Goal: Task Accomplishment & Management: Use online tool/utility

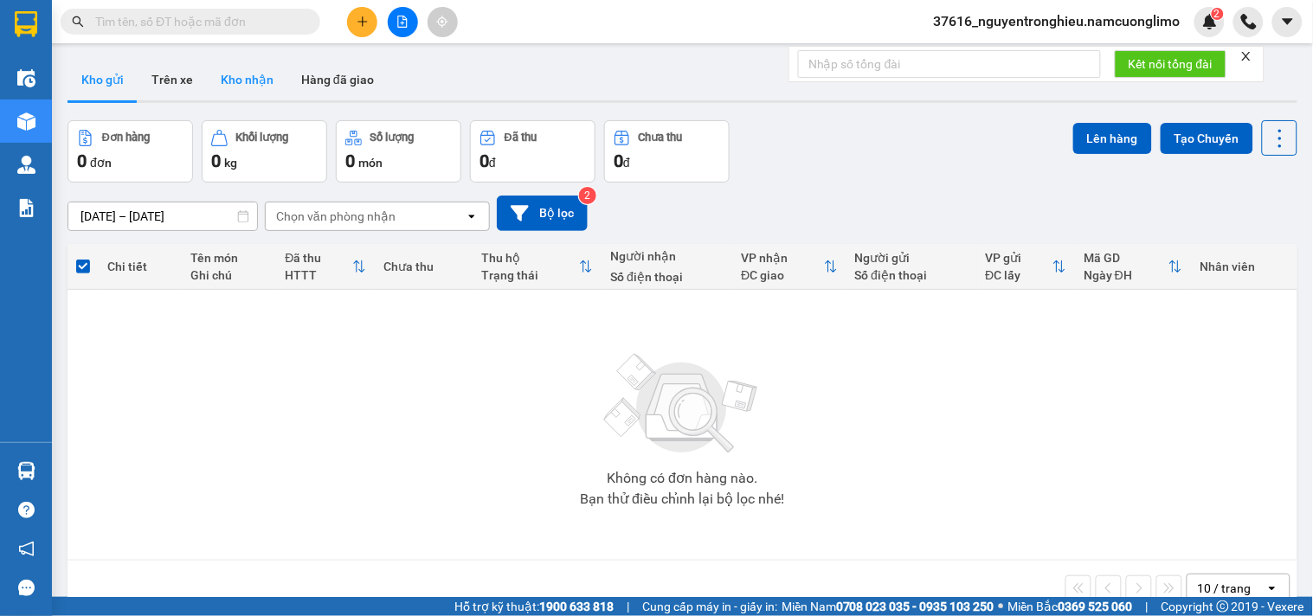
click at [243, 83] on button "Kho nhận" at bounding box center [247, 80] width 81 height 42
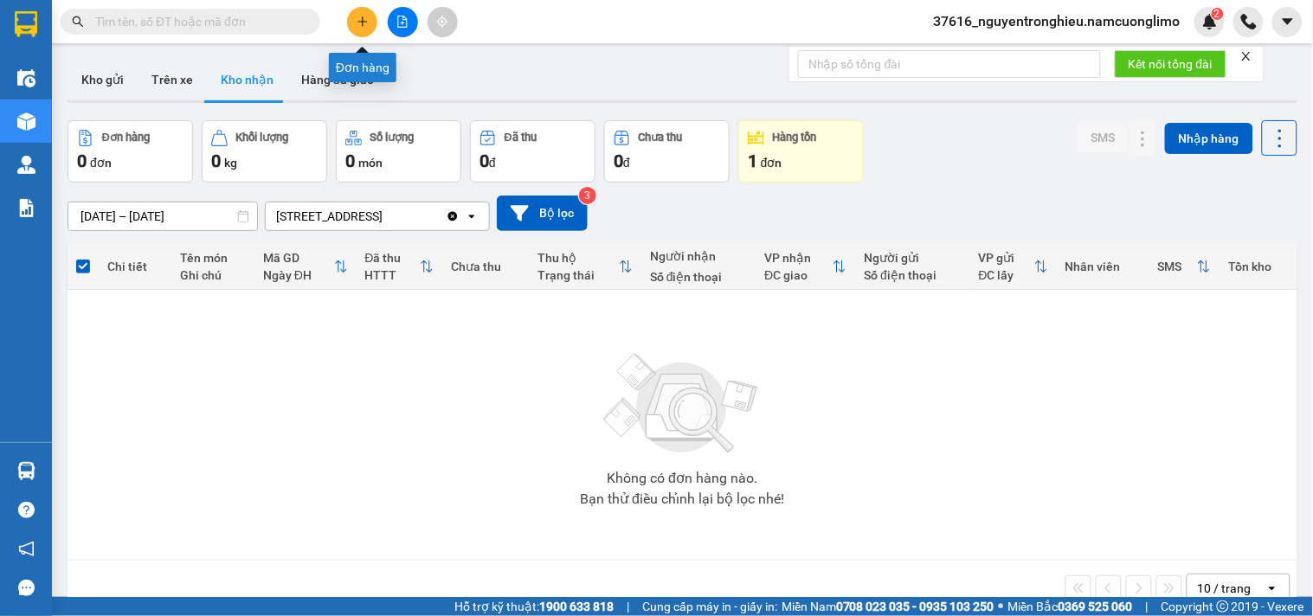
click at [358, 23] on icon "plus" at bounding box center [363, 22] width 12 height 12
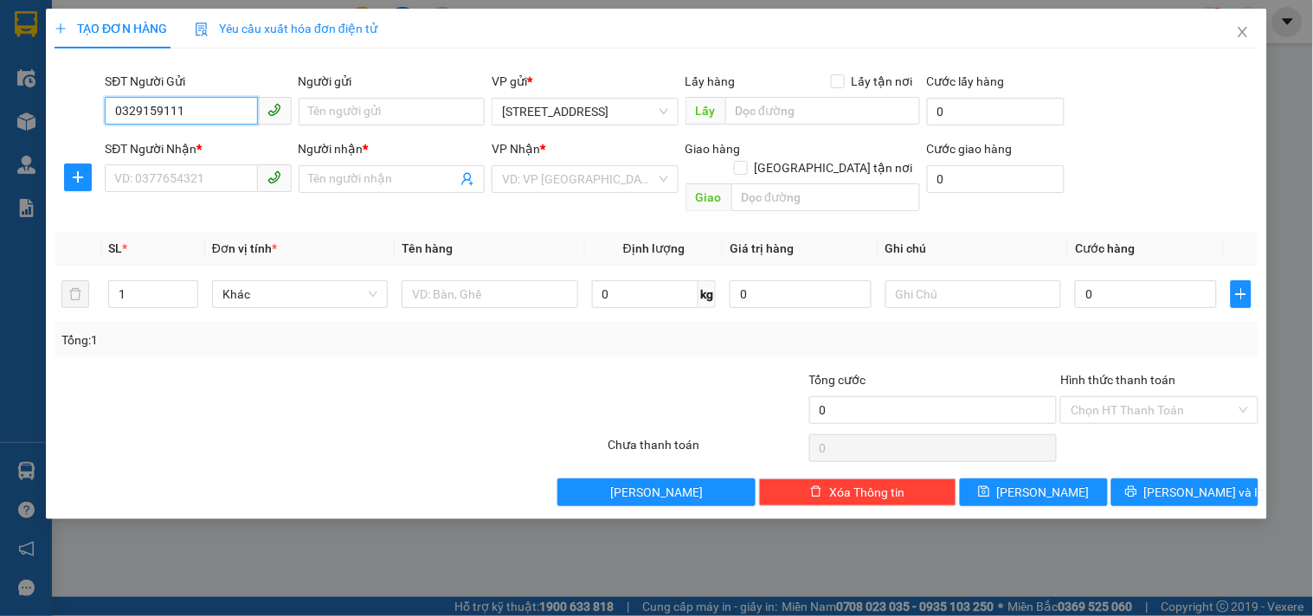
click at [217, 113] on input "0329159111" at bounding box center [181, 111] width 152 height 28
type input "0329159111"
click at [243, 69] on div "Transit Pickup Surcharge Ids Transit Deliver Surcharge Ids Transit Deliver Surc…" at bounding box center [657, 284] width 1204 height 444
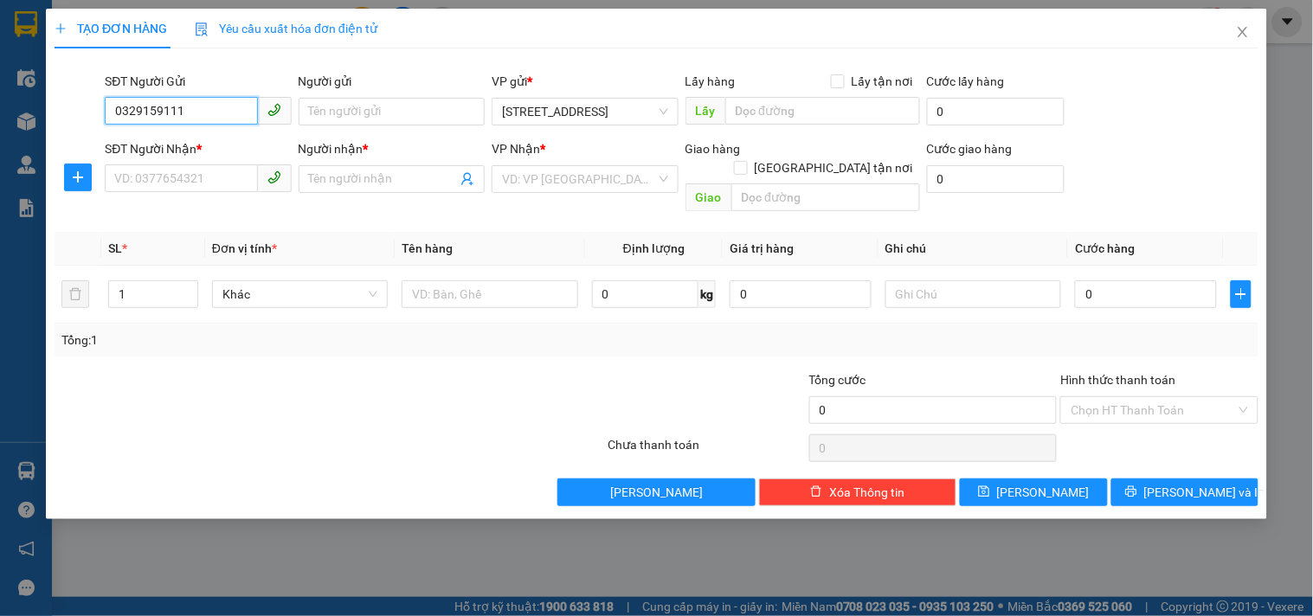
click at [222, 100] on input "0329159111" at bounding box center [181, 111] width 152 height 28
click at [341, 104] on input "Người gửi" at bounding box center [392, 112] width 186 height 28
type input "a"
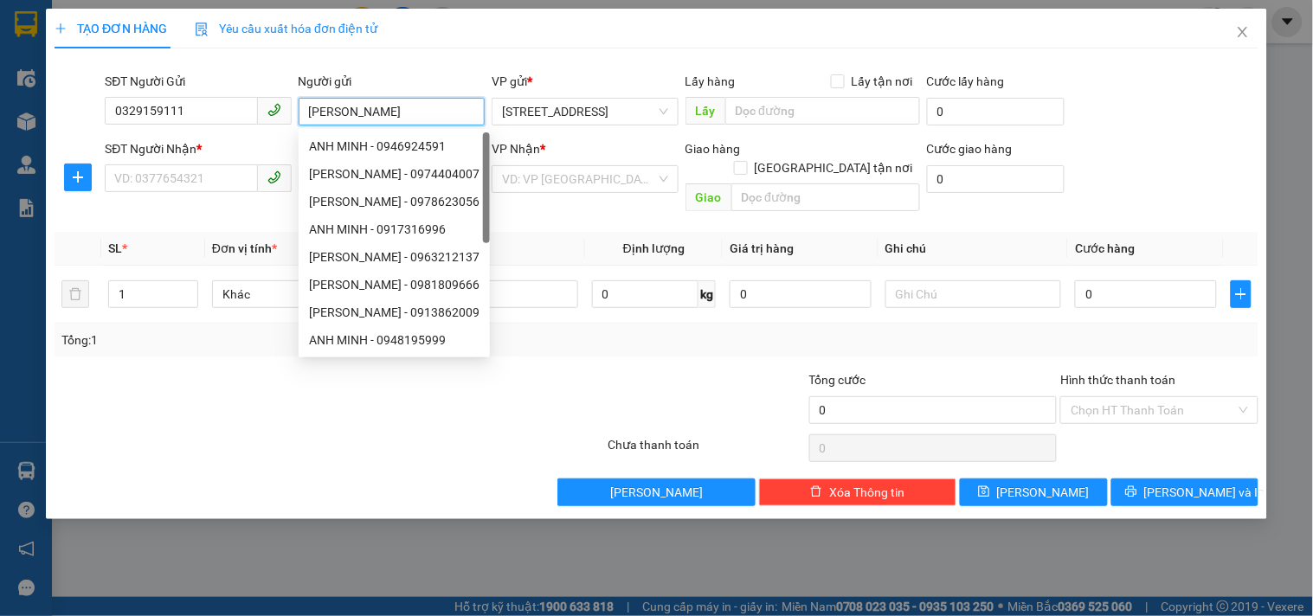
type input "[PERSON_NAME]"
click at [151, 157] on div "SĐT Người Nhận *" at bounding box center [198, 148] width 186 height 19
click at [151, 164] on input "SĐT Người Nhận *" at bounding box center [181, 178] width 152 height 28
click at [151, 177] on input "SĐT Người Nhận *" at bounding box center [181, 178] width 152 height 28
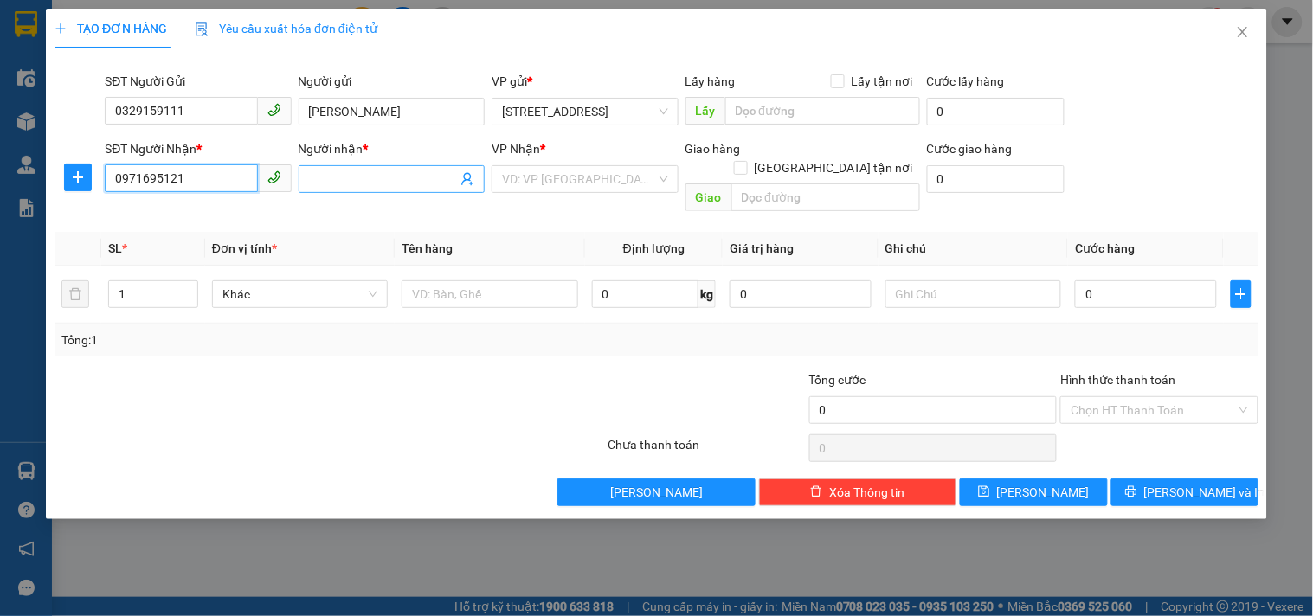
type input "0971695121"
click at [349, 170] on input "Người nhận *" at bounding box center [383, 179] width 148 height 19
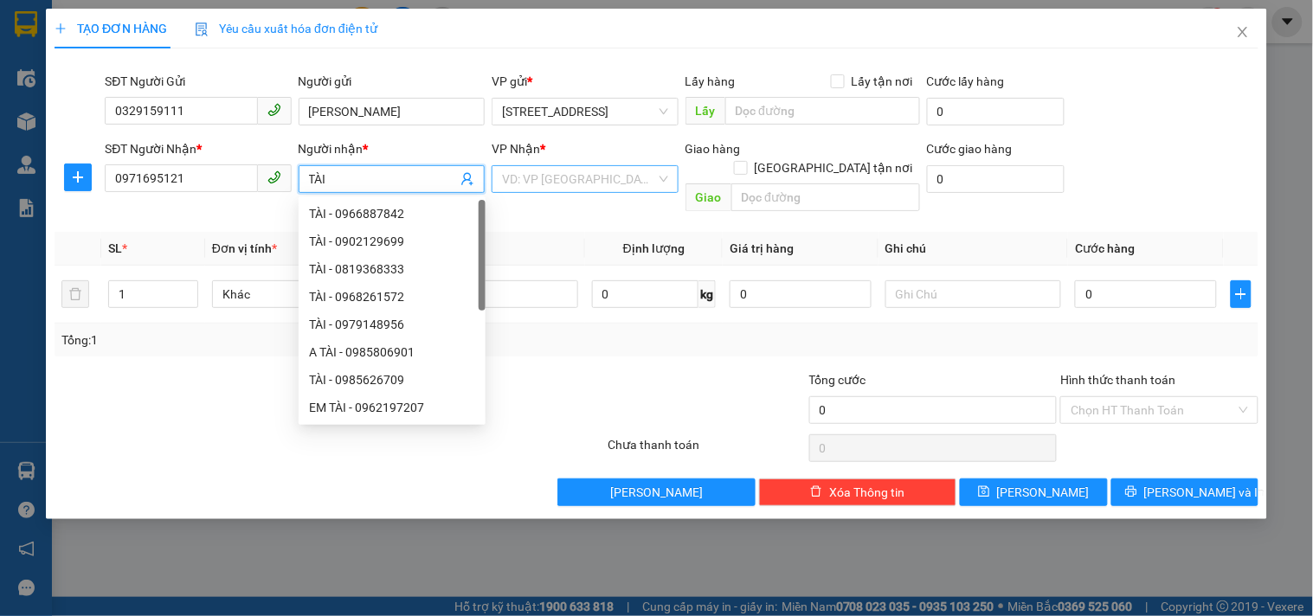
type input "TÀI"
click at [568, 171] on input "search" at bounding box center [578, 179] width 153 height 26
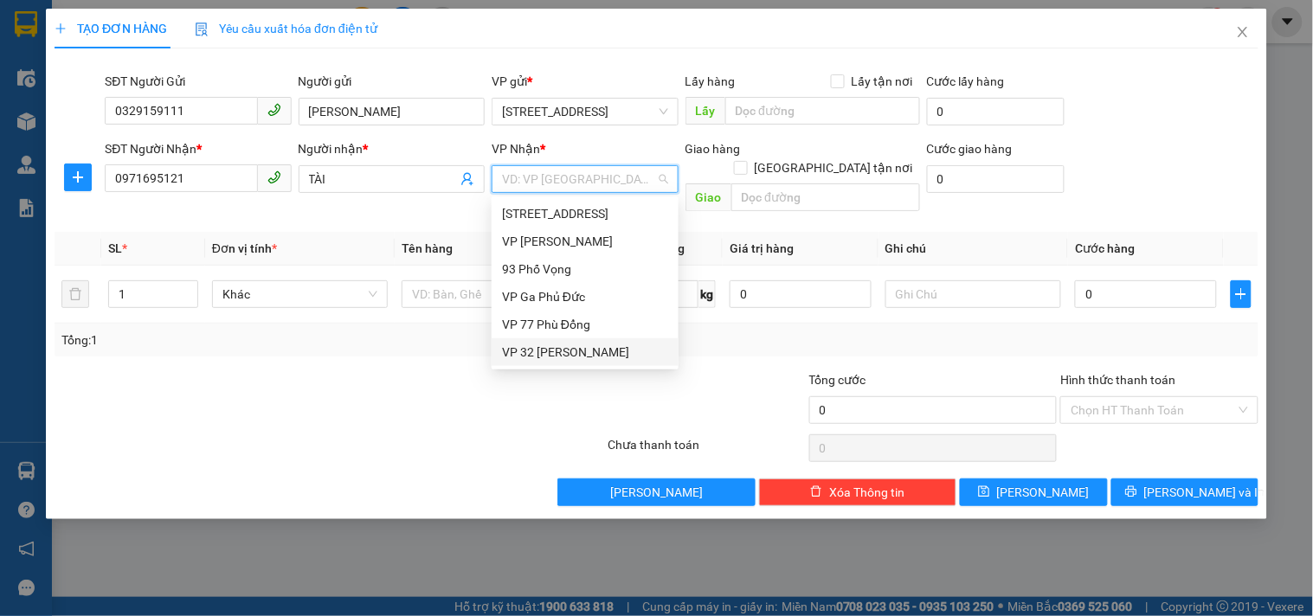
click at [567, 359] on div "VP 32 [PERSON_NAME]" at bounding box center [585, 352] width 166 height 19
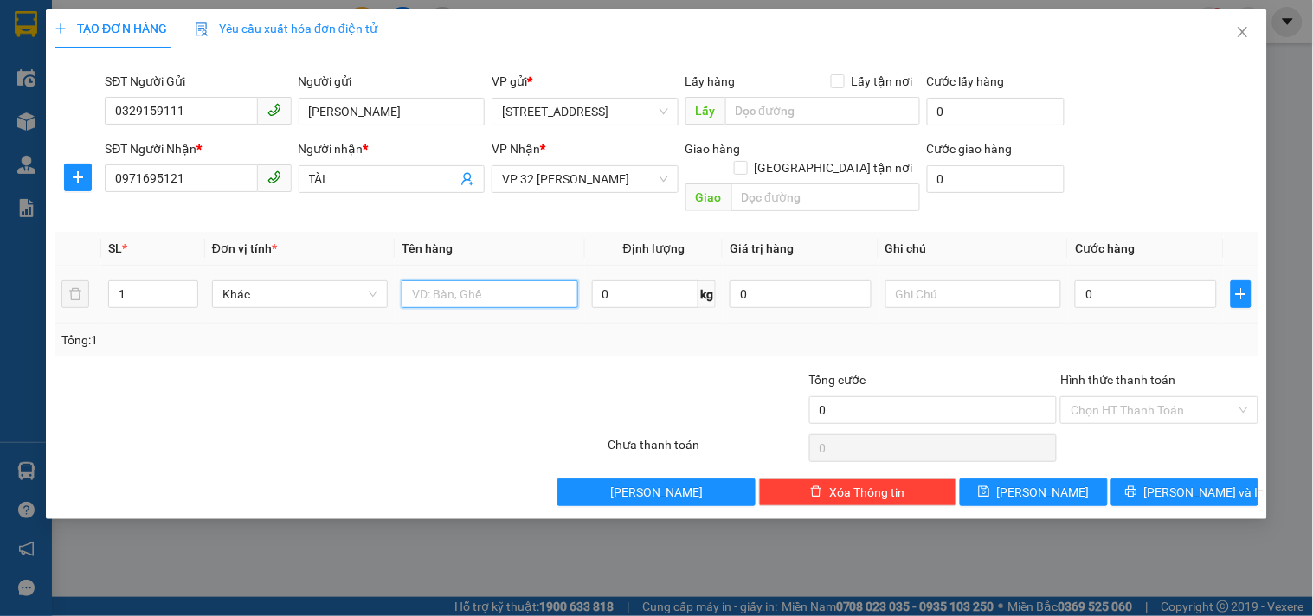
click at [520, 280] on input "text" at bounding box center [490, 294] width 176 height 28
type input "MT"
click at [1109, 280] on input "0" at bounding box center [1146, 294] width 142 height 28
type input "5"
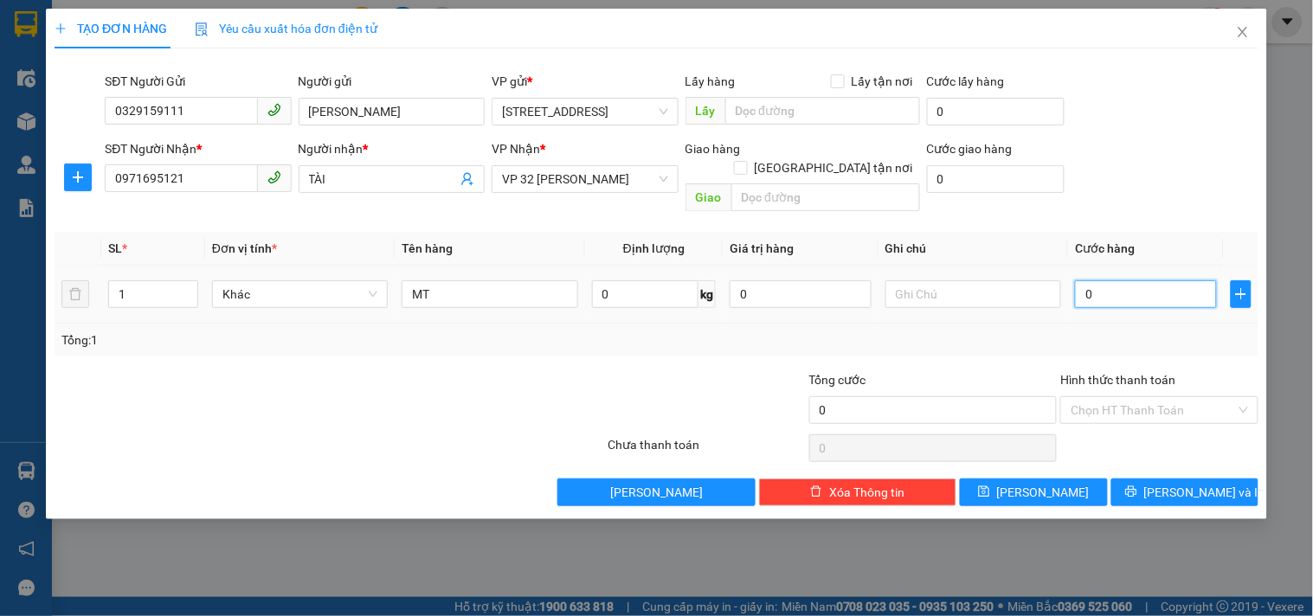
type input "5"
type input "50"
type input "50.000"
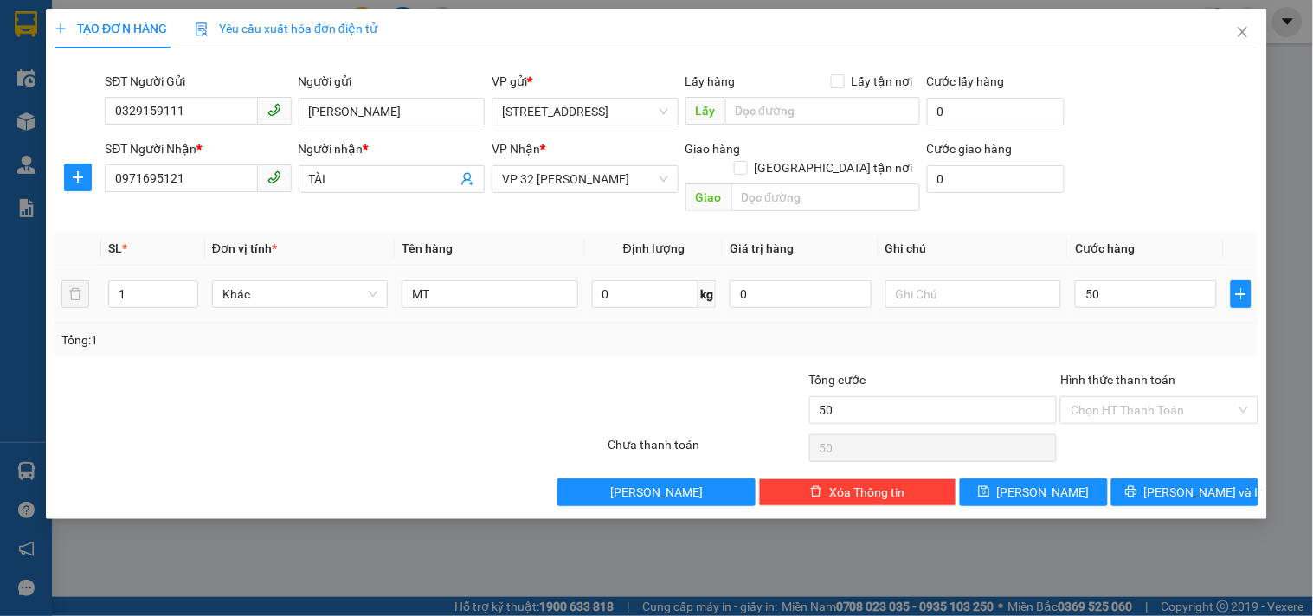
type input "50.000"
click at [1156, 169] on div "SĐT Người Nhận * 0971695121 Người nhận * TÀI VP Nhận * VP 32 Mạc Thái Tổ Giao h…" at bounding box center [681, 179] width 1161 height 80
click at [1153, 397] on input "Hình thức thanh toán" at bounding box center [1153, 410] width 164 height 26
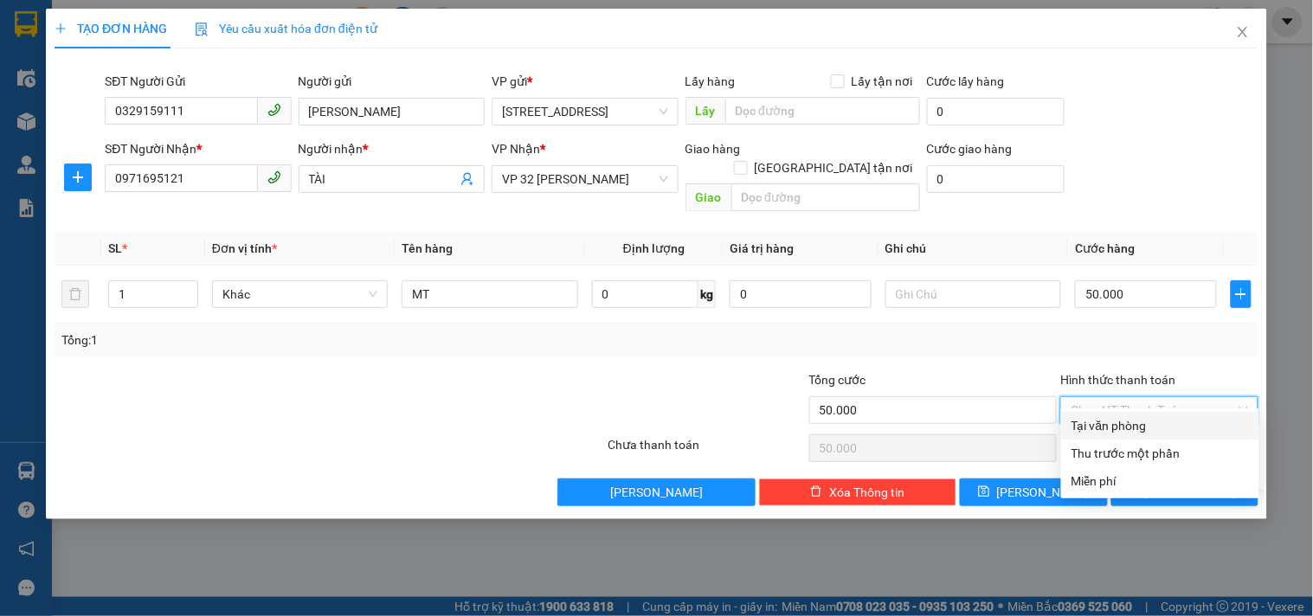
click at [1099, 431] on div "Tại văn phòng" at bounding box center [1160, 425] width 177 height 19
type input "0"
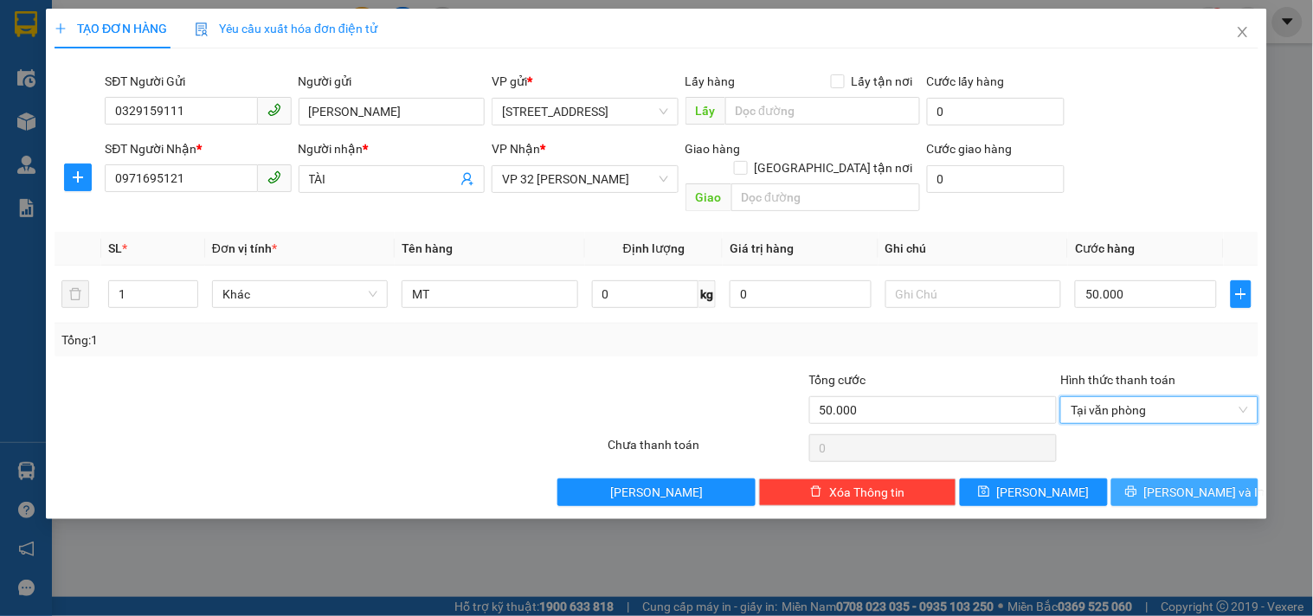
click at [1206, 483] on span "[PERSON_NAME] và In" at bounding box center [1204, 492] width 121 height 19
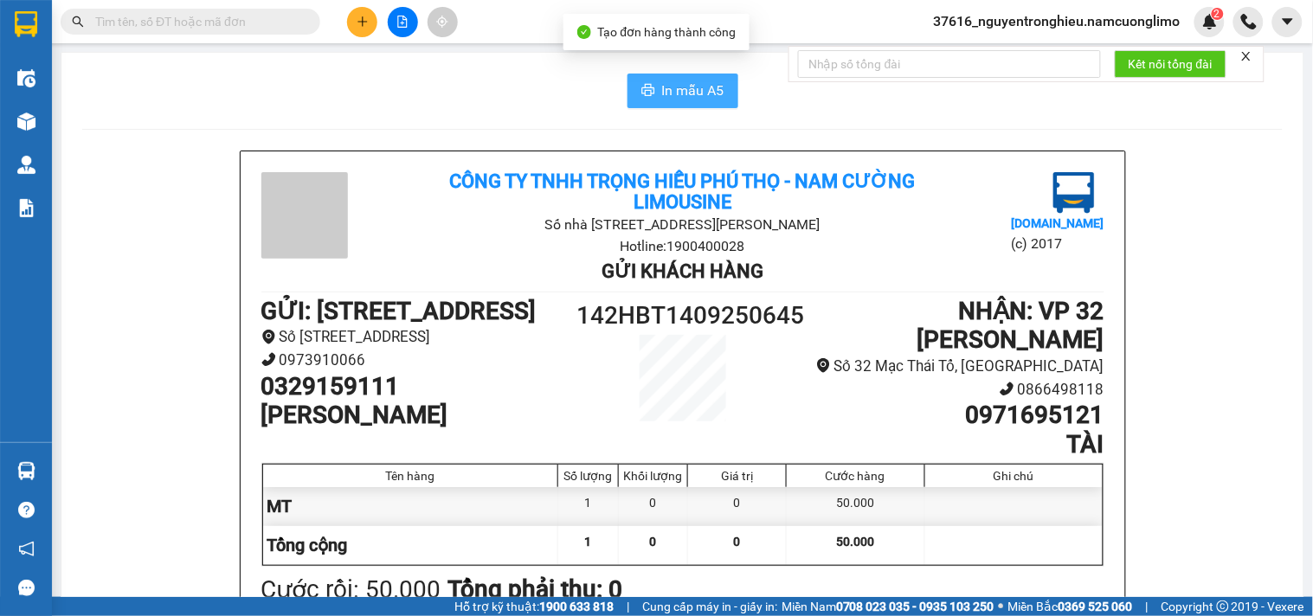
click at [690, 84] on span "In mẫu A5" at bounding box center [693, 91] width 62 height 22
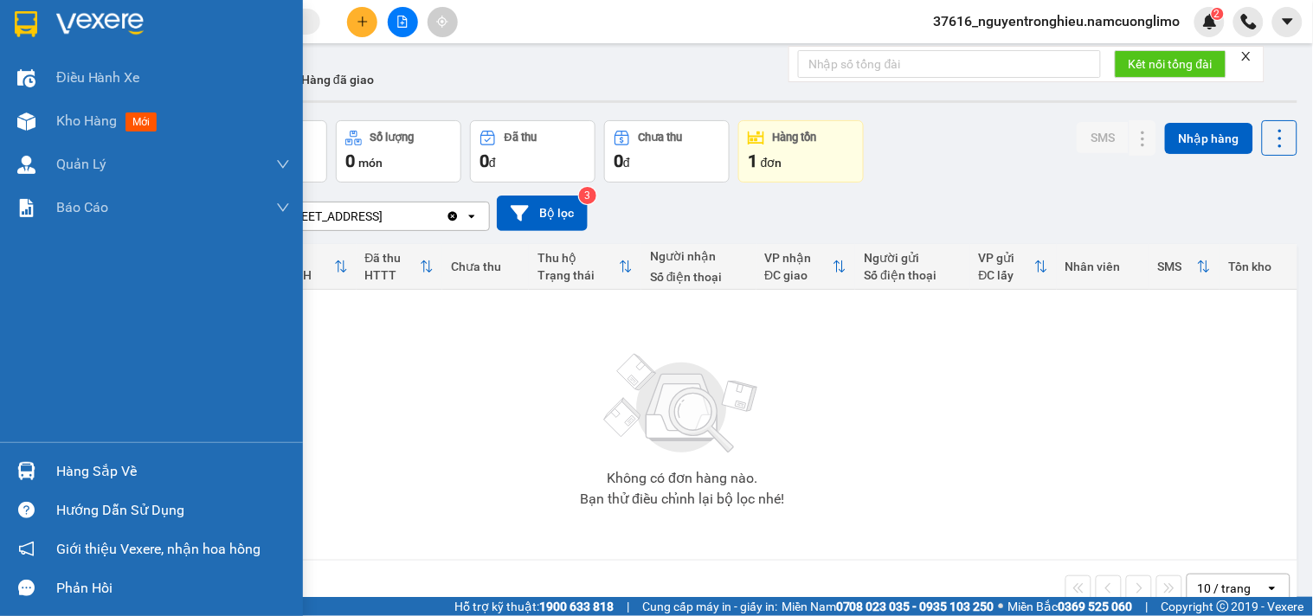
click at [35, 465] on img at bounding box center [26, 471] width 18 height 18
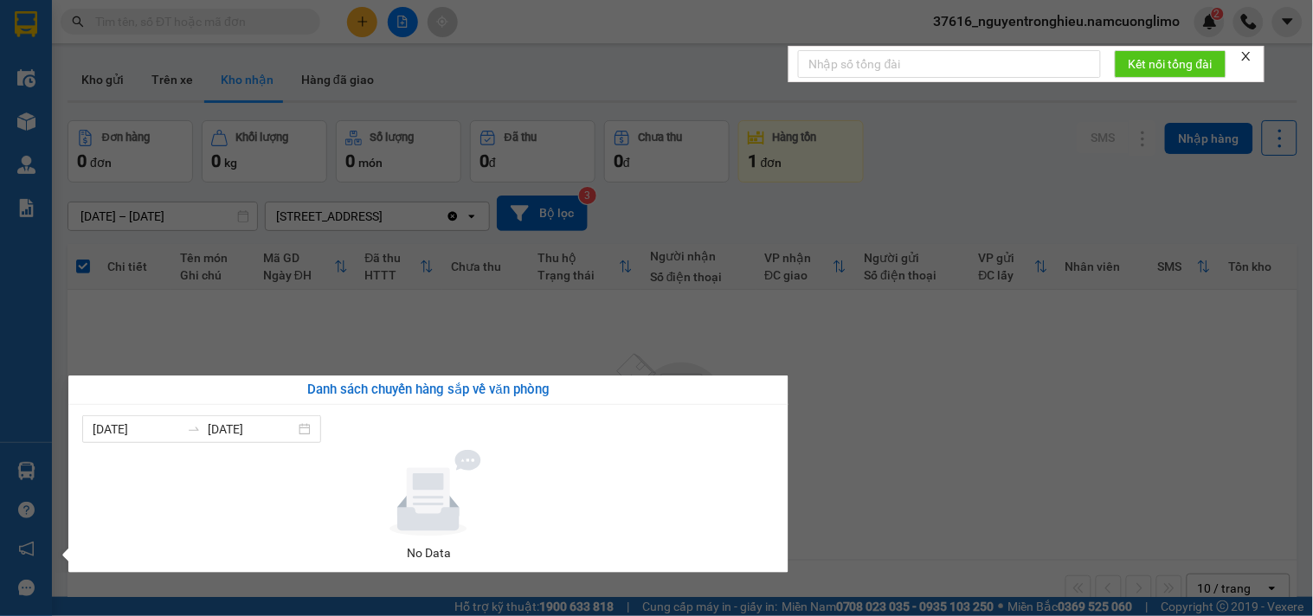
click at [677, 338] on section "Kết quả tìm kiếm ( 0 ) Bộ lọc No Data 37616_nguyentronghieu.namcuonglimo 2 Điều…" at bounding box center [656, 308] width 1313 height 616
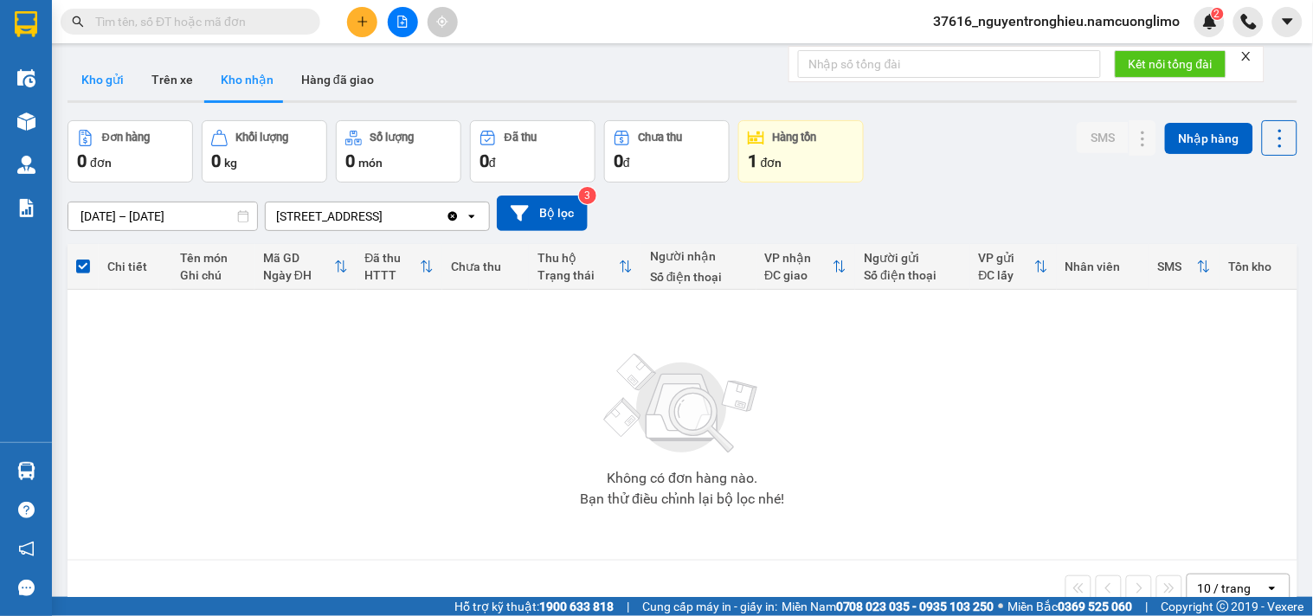
click at [82, 82] on button "Kho gửi" at bounding box center [103, 80] width 70 height 42
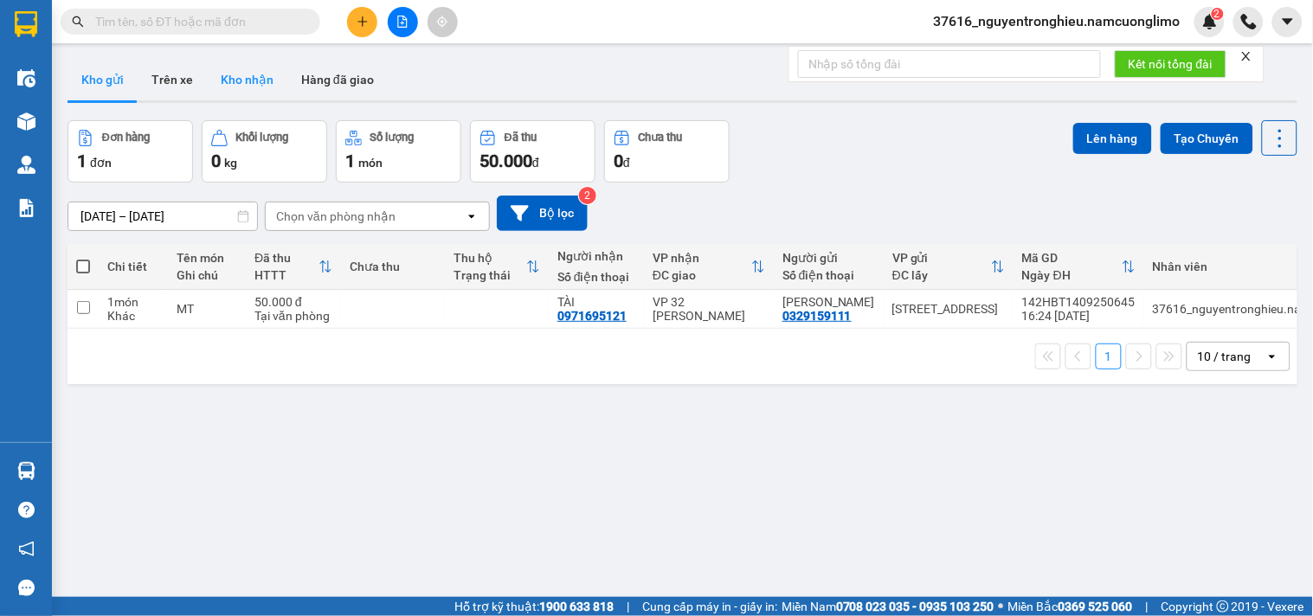
click at [248, 89] on button "Kho nhận" at bounding box center [247, 80] width 81 height 42
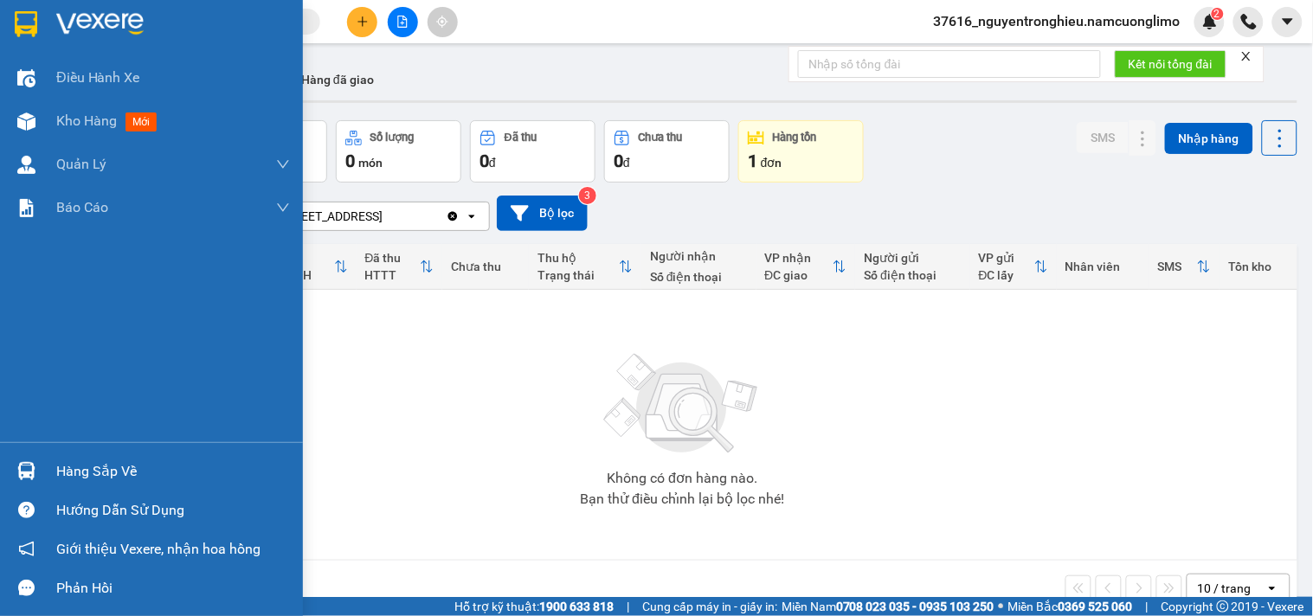
click at [29, 446] on div "Hàng sắp về Hướng dẫn sử dụng Giới thiệu Vexere, nhận hoa hồng Phản hồi" at bounding box center [151, 524] width 303 height 165
click at [113, 468] on div "Hàng sắp về" at bounding box center [173, 472] width 234 height 26
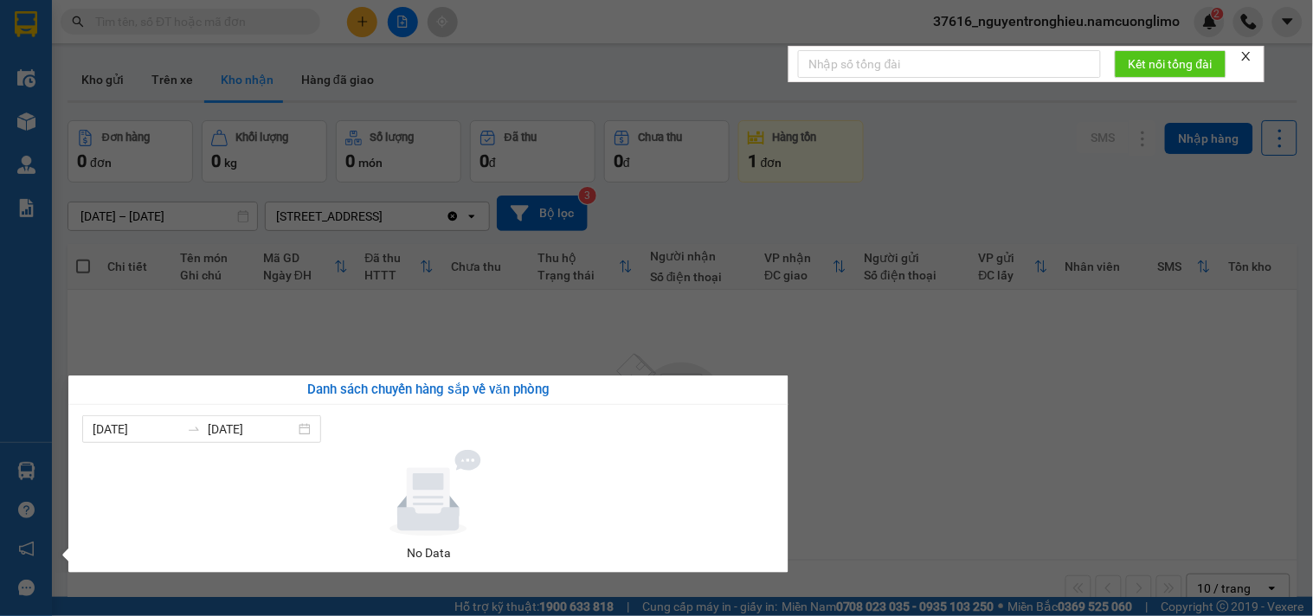
click at [910, 372] on section "Kết quả tìm kiếm ( 0 ) Bộ lọc No Data 37616_nguyentronghieu.namcuonglimo 2 Điều…" at bounding box center [656, 308] width 1313 height 616
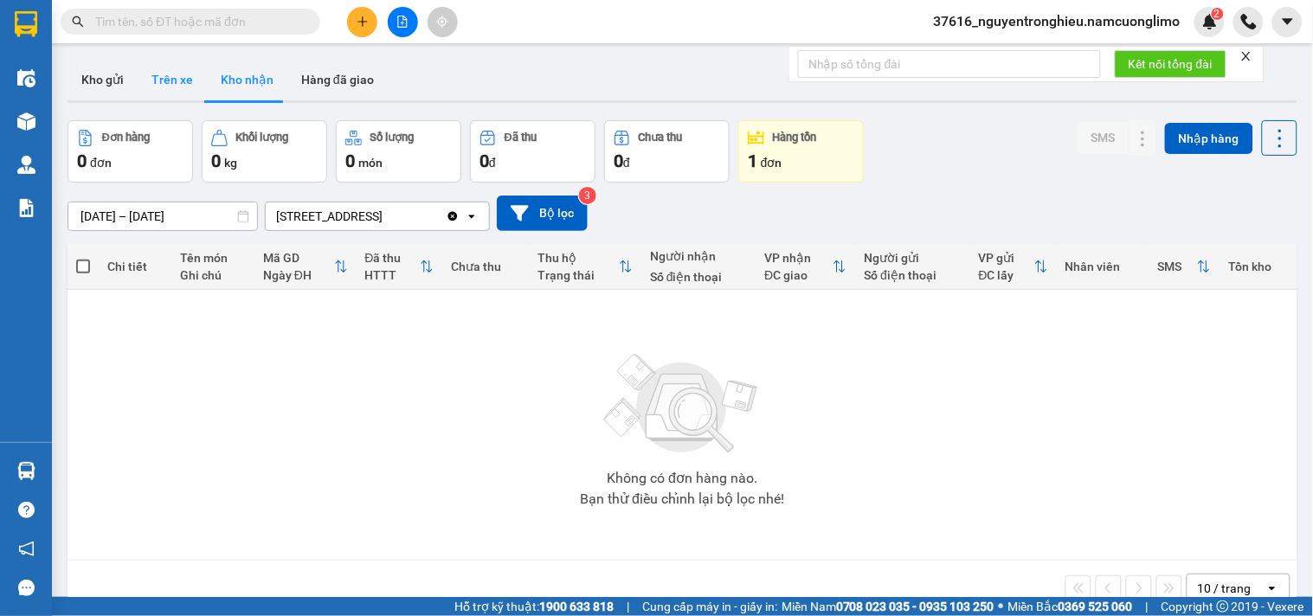
click at [139, 78] on button "Trên xe" at bounding box center [172, 80] width 69 height 42
type input "[DATE] – [DATE]"
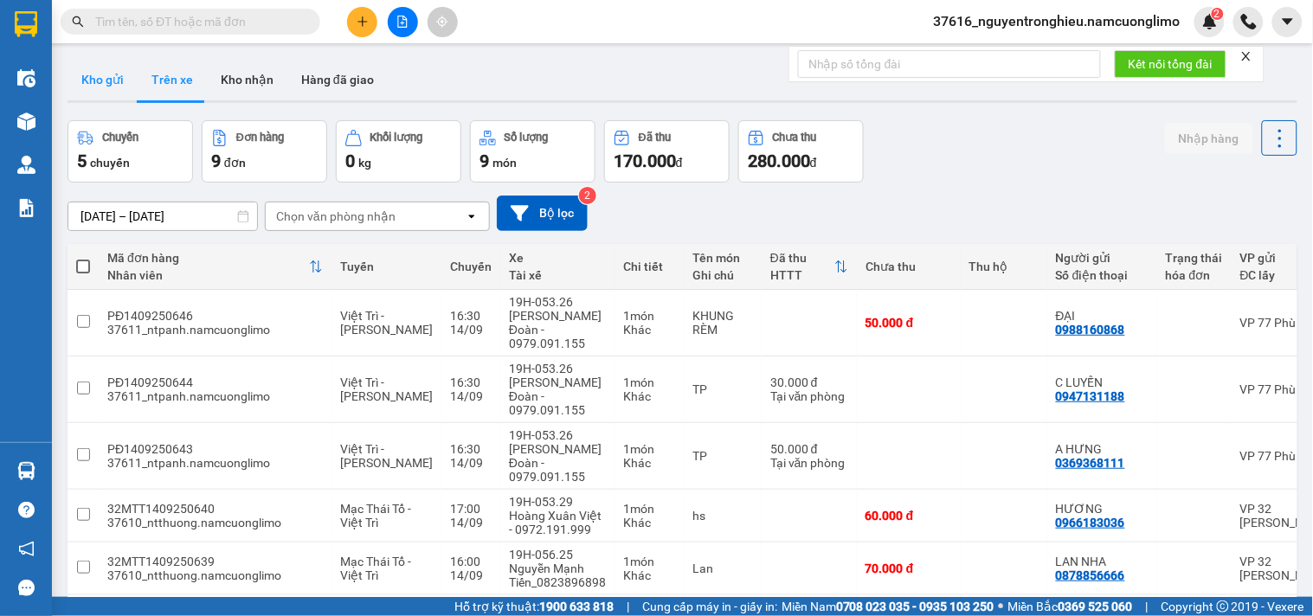
click at [97, 81] on button "Kho gửi" at bounding box center [103, 80] width 70 height 42
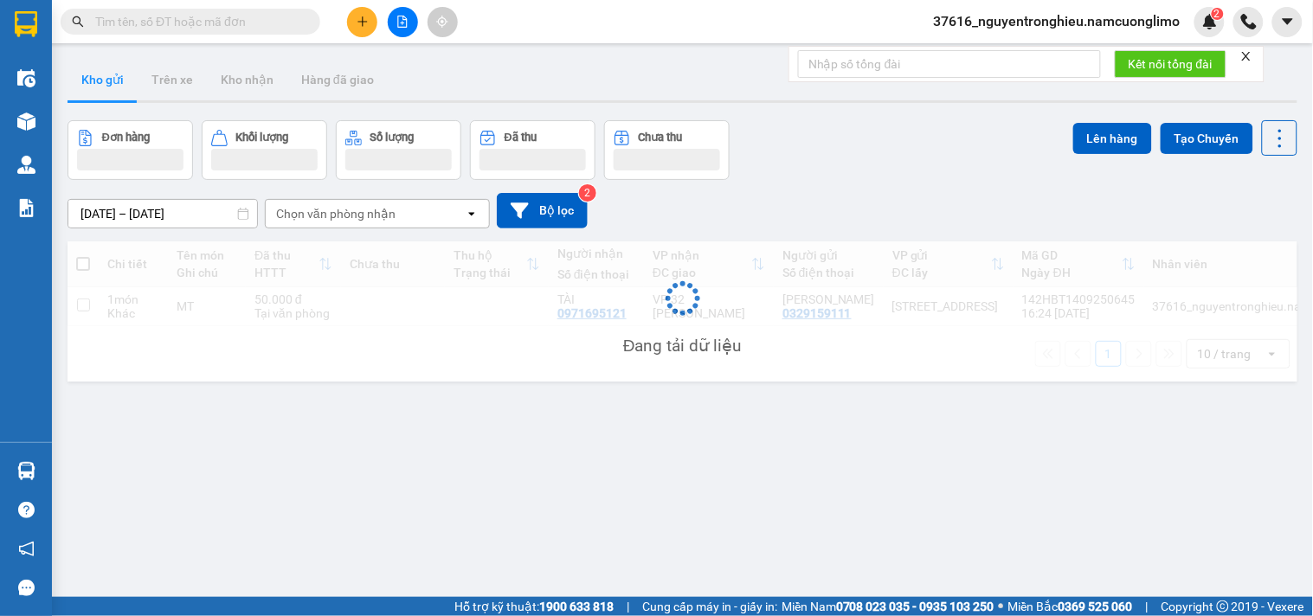
click at [97, 81] on button "Kho gửi" at bounding box center [103, 80] width 70 height 42
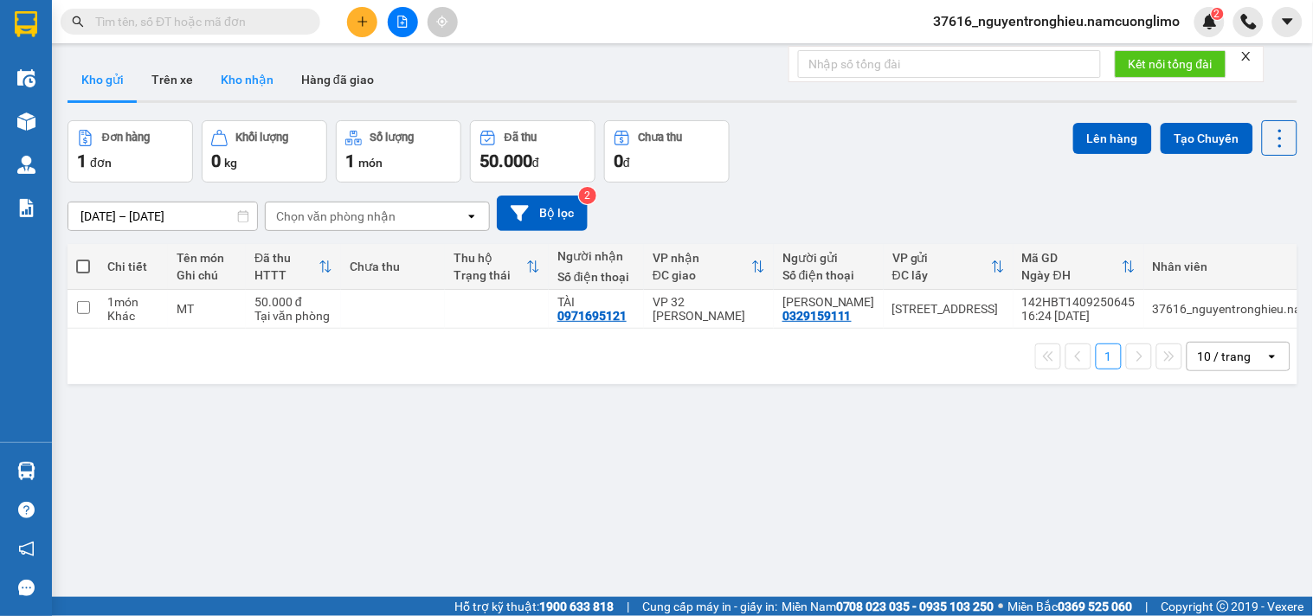
click at [235, 87] on button "Kho nhận" at bounding box center [247, 80] width 81 height 42
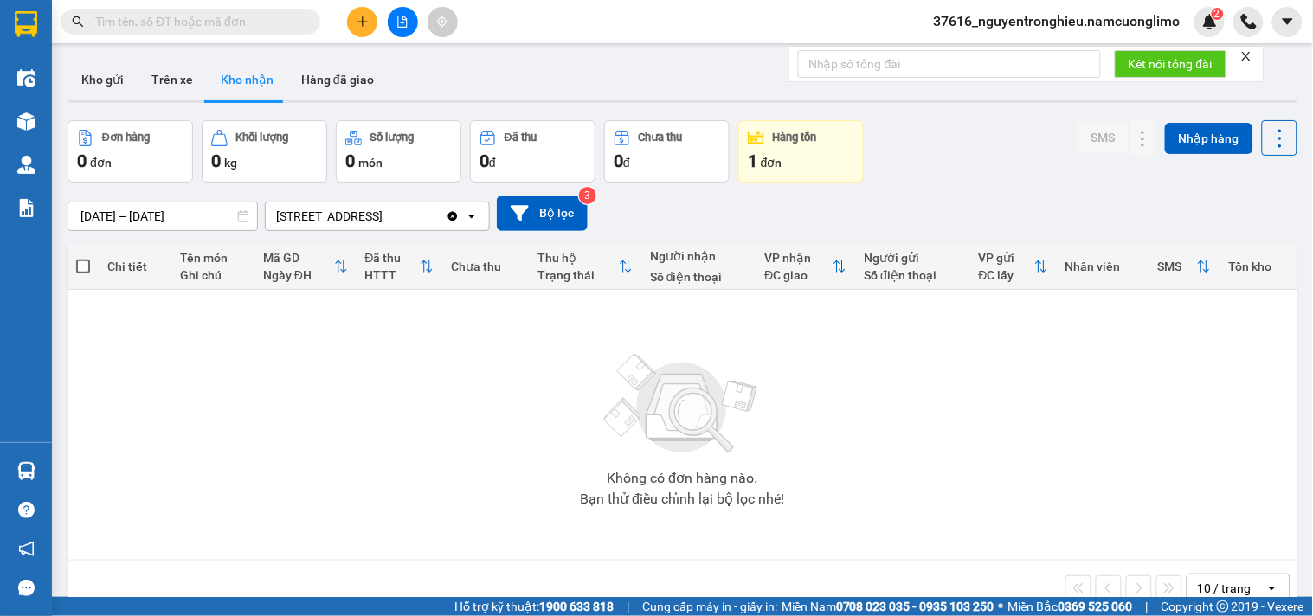
click at [201, 27] on input "text" at bounding box center [197, 21] width 204 height 19
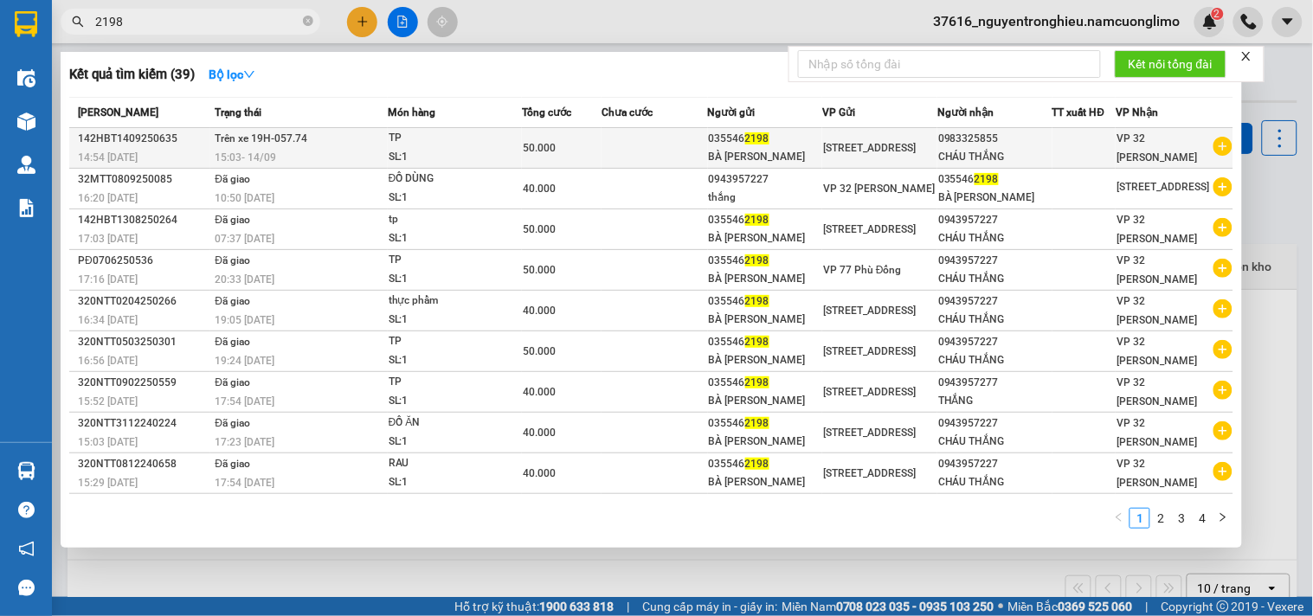
type input "2198"
click at [823, 154] on span "[STREET_ADDRESS]" at bounding box center [869, 148] width 93 height 12
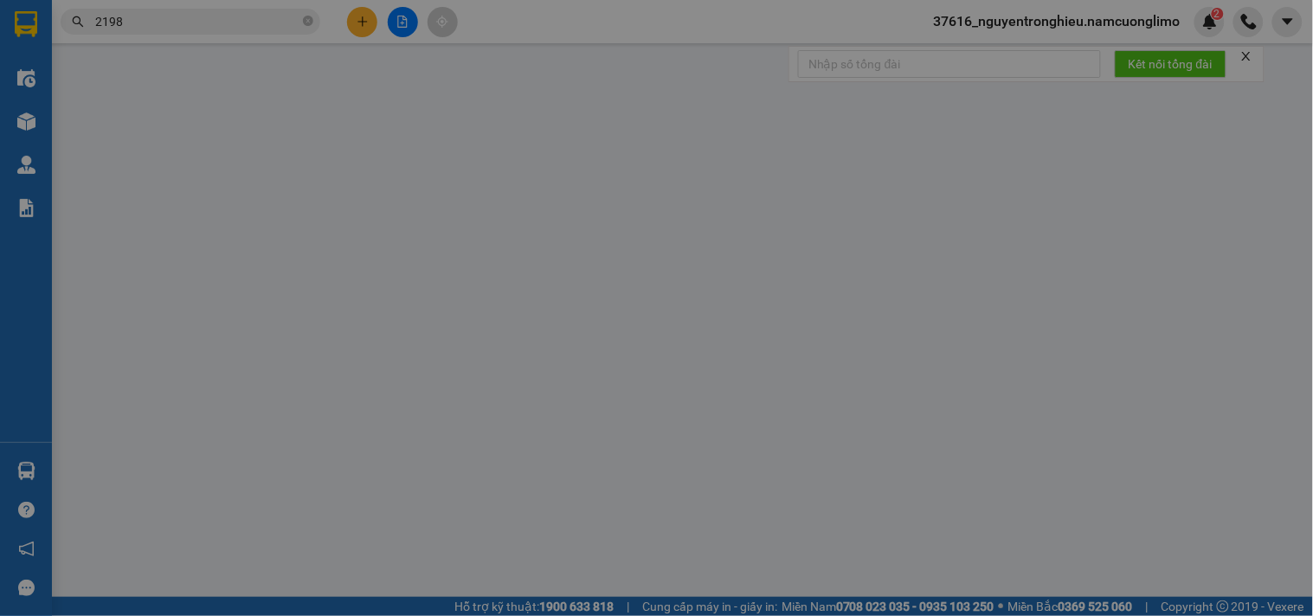
type input "0355462198"
type input "BÀ [PERSON_NAME]"
type input "0983325855"
type input "CHÁU THẮNG"
type input "50.000"
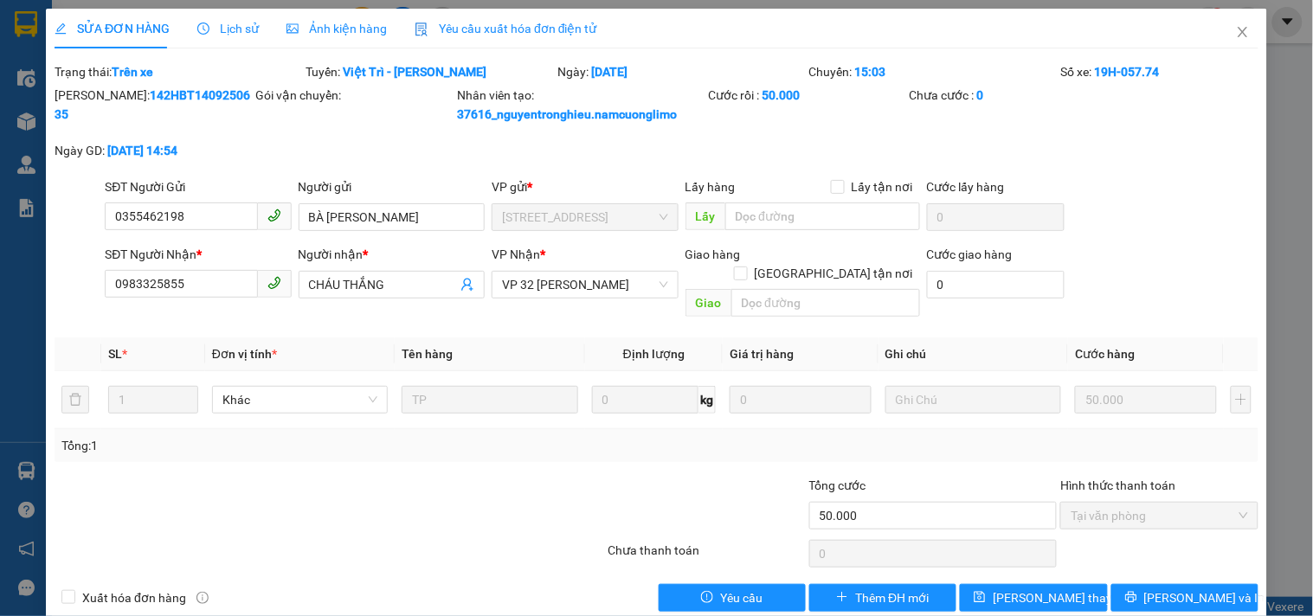
click at [486, 149] on div "[PERSON_NAME]: 142HBT1409250635 Gói vận chuyển: Nhân viên tạo: 37616_nguyentron…" at bounding box center [657, 132] width 1208 height 92
click at [1236, 36] on icon "close" at bounding box center [1243, 32] width 14 height 14
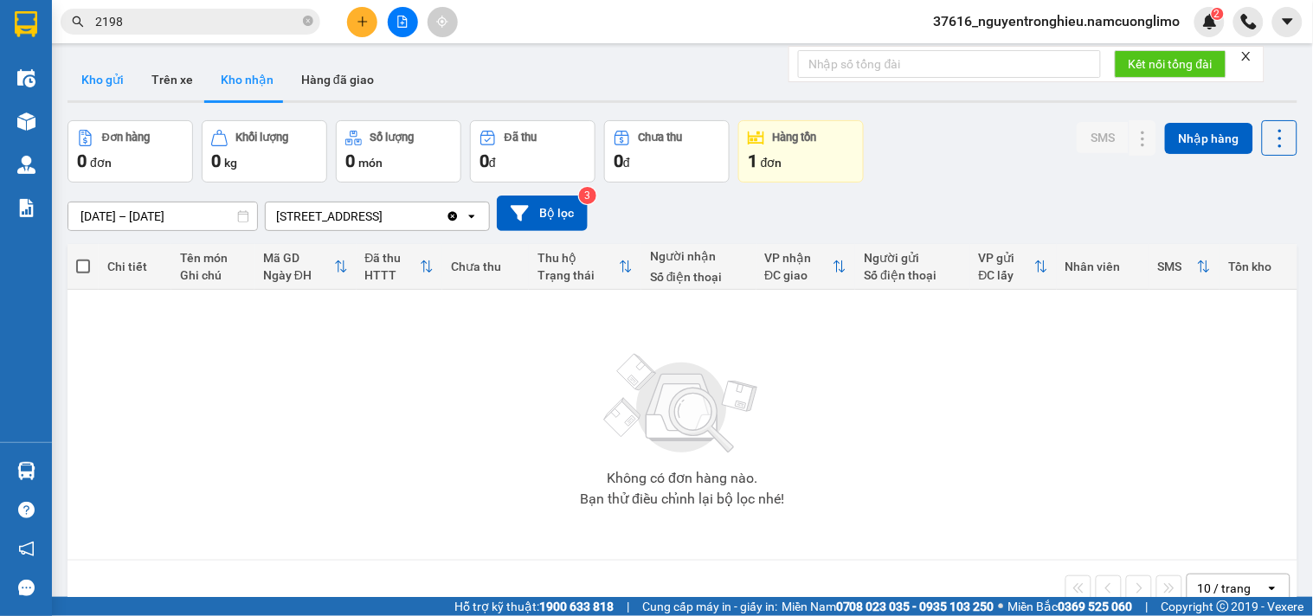
click at [119, 85] on button "Kho gửi" at bounding box center [103, 80] width 70 height 42
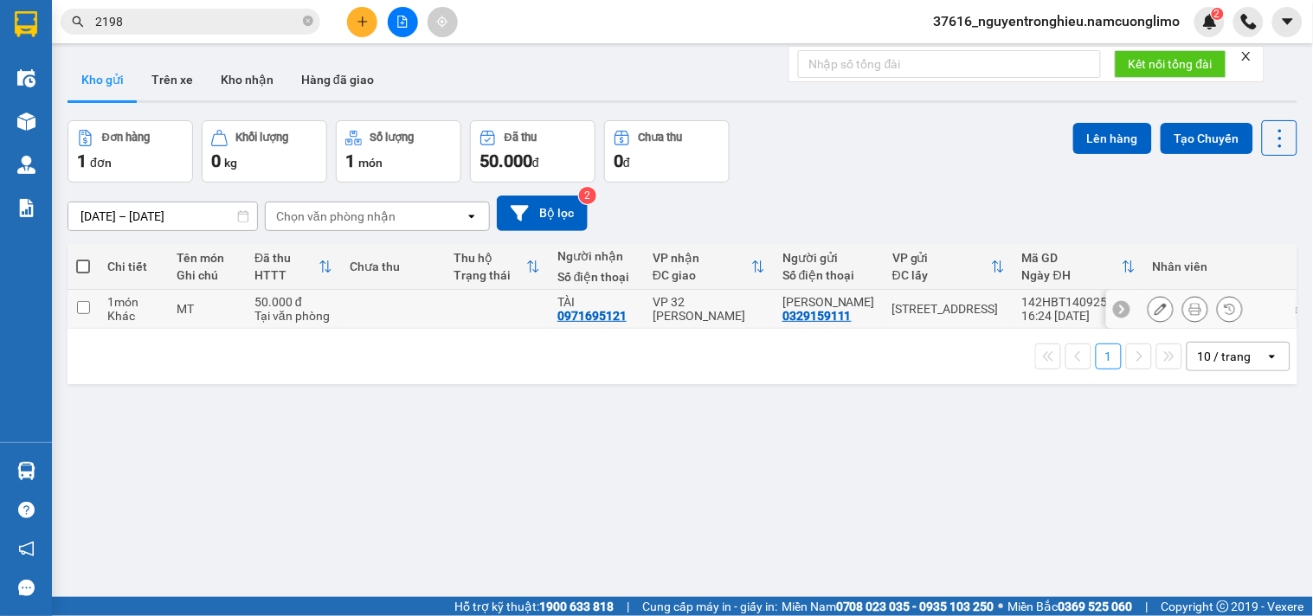
click at [695, 299] on td "VP 32 [PERSON_NAME]" at bounding box center [709, 309] width 130 height 39
checkbox input "true"
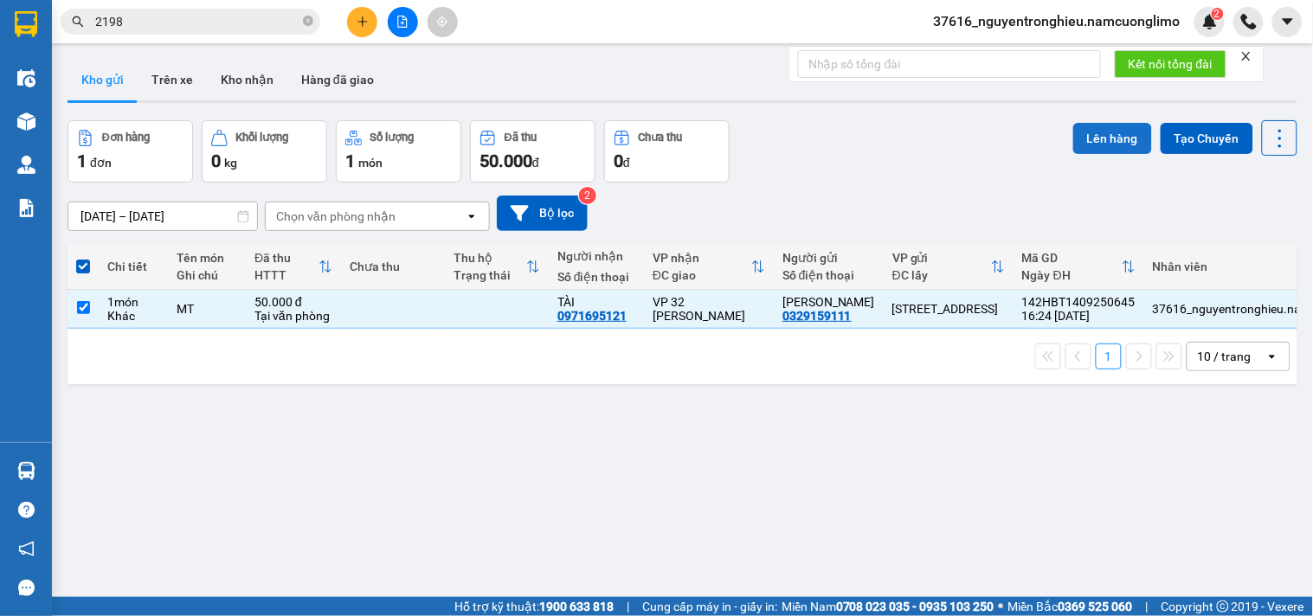
click at [1079, 140] on button "Lên hàng" at bounding box center [1112, 138] width 79 height 31
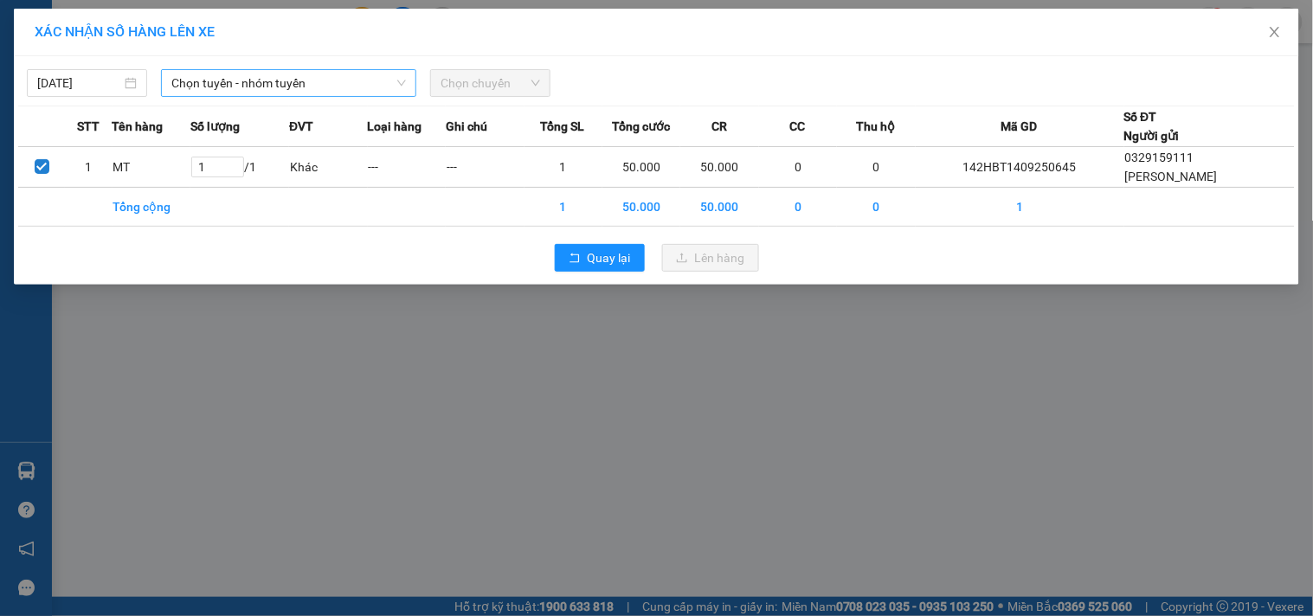
click at [210, 83] on span "Chọn tuyến - nhóm tuyến" at bounding box center [288, 83] width 235 height 26
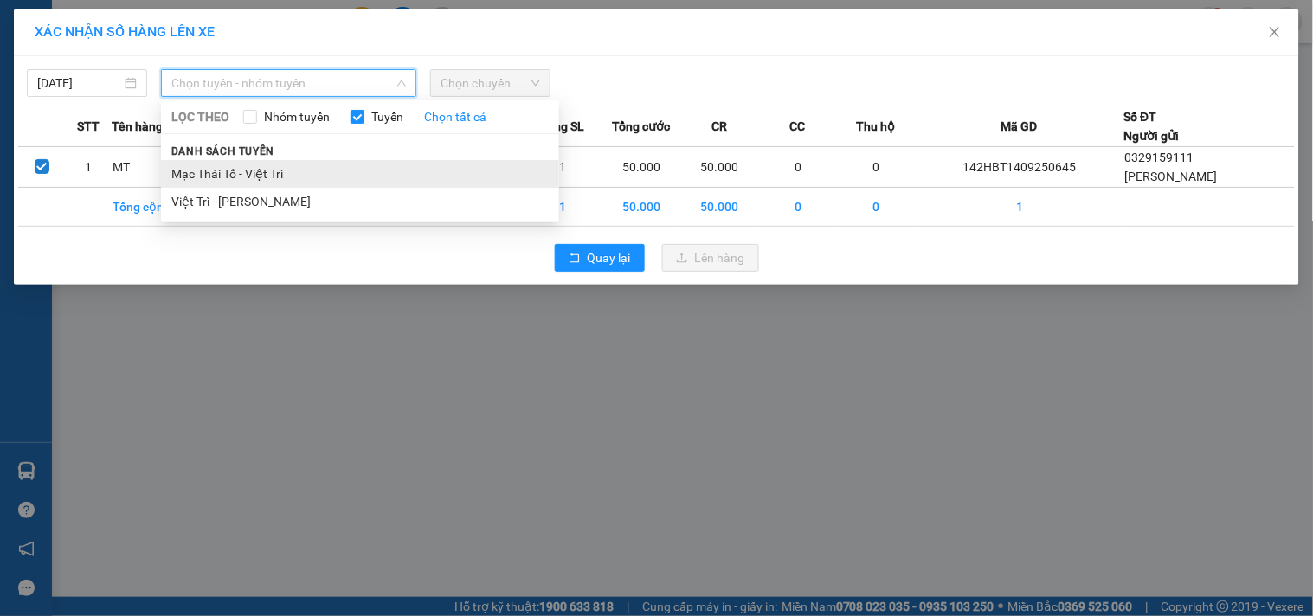
click at [261, 180] on li "Mạc Thái Tổ - Việt Trì" at bounding box center [360, 174] width 398 height 28
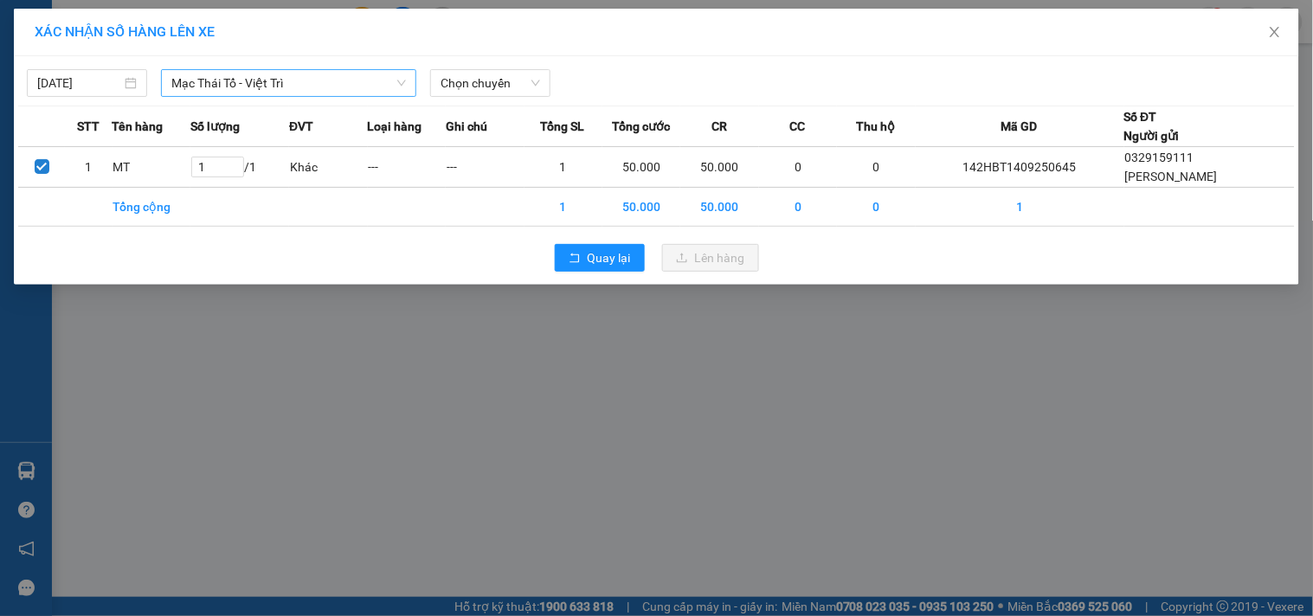
click at [261, 180] on td "1 / 1" at bounding box center [239, 167] width 99 height 41
click at [332, 71] on span "Mạc Thái Tổ - Việt Trì" at bounding box center [288, 83] width 235 height 26
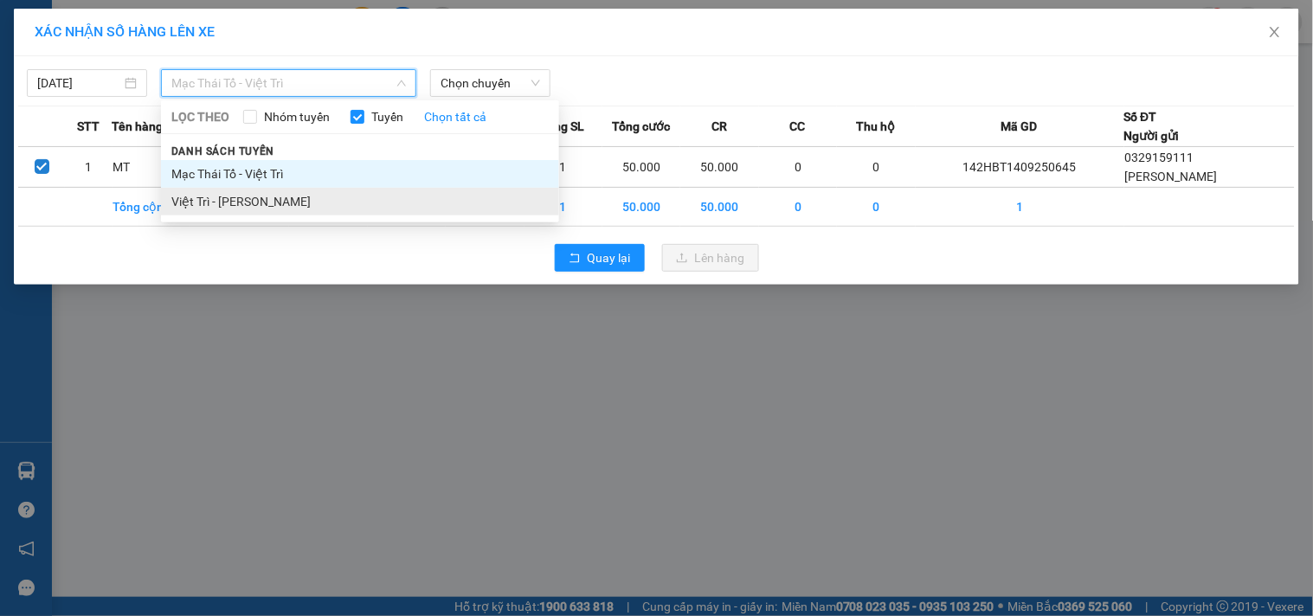
click at [258, 203] on li "Việt Trì - [PERSON_NAME]" at bounding box center [360, 202] width 398 height 28
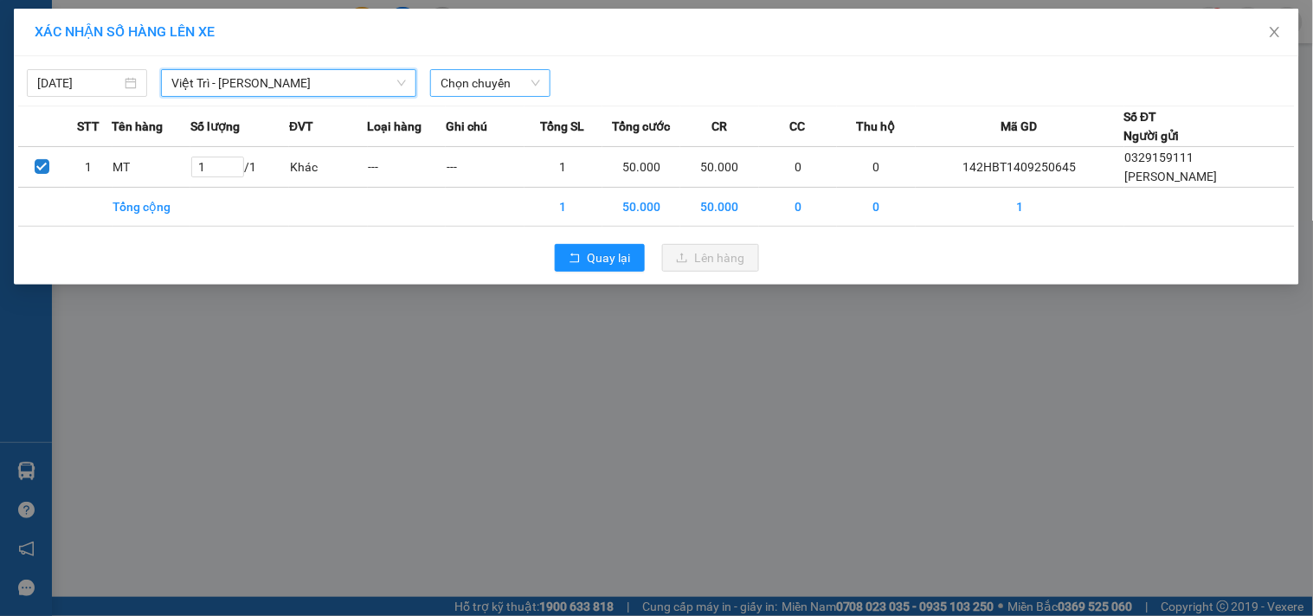
click at [476, 82] on span "Chọn chuyến" at bounding box center [491, 83] width 100 height 26
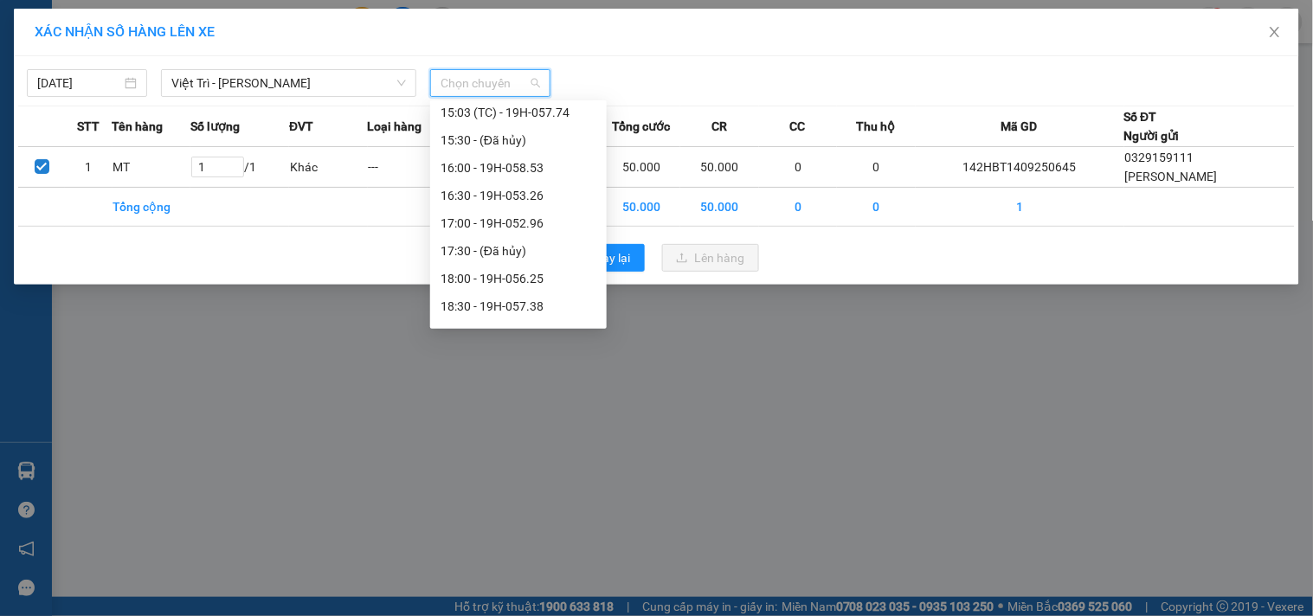
scroll to position [673, 0]
click at [523, 219] on div "17:00 - 19H-052.96" at bounding box center [519, 220] width 156 height 19
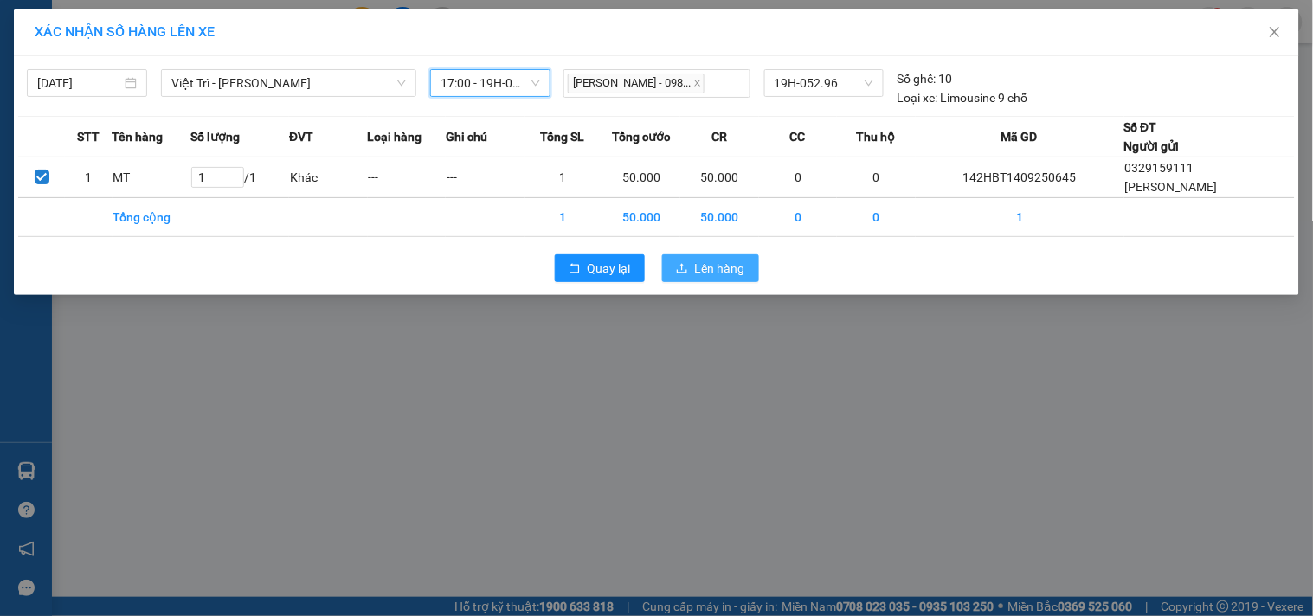
click at [703, 261] on span "Lên hàng" at bounding box center [720, 268] width 50 height 19
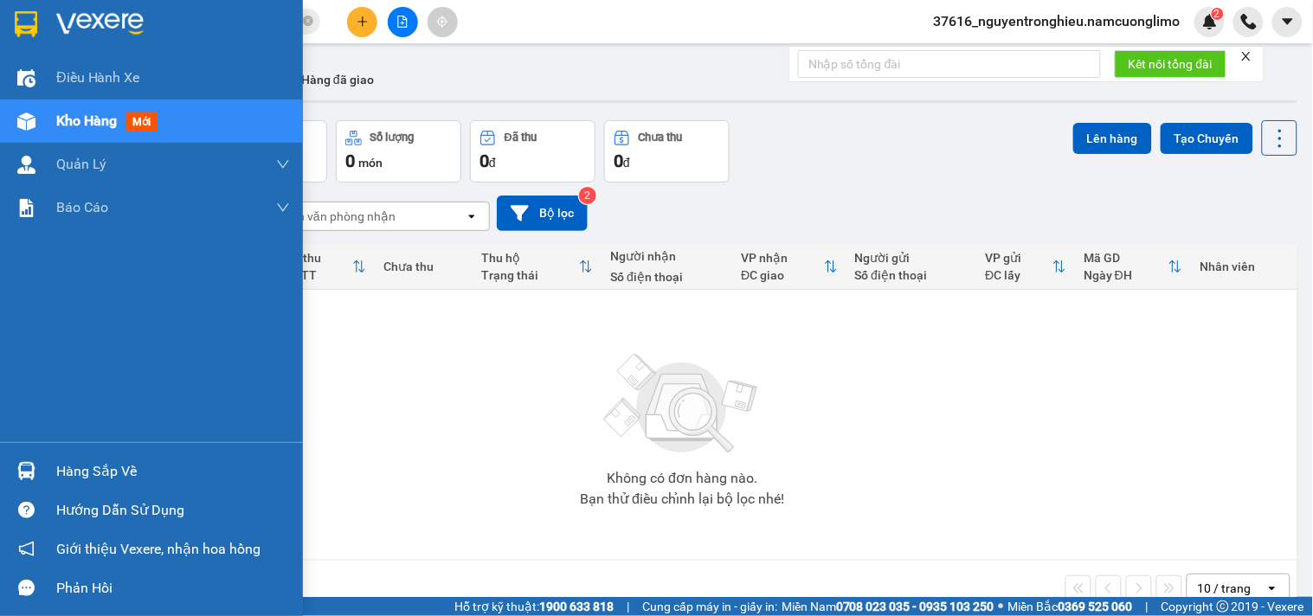
click at [30, 457] on div at bounding box center [26, 471] width 30 height 30
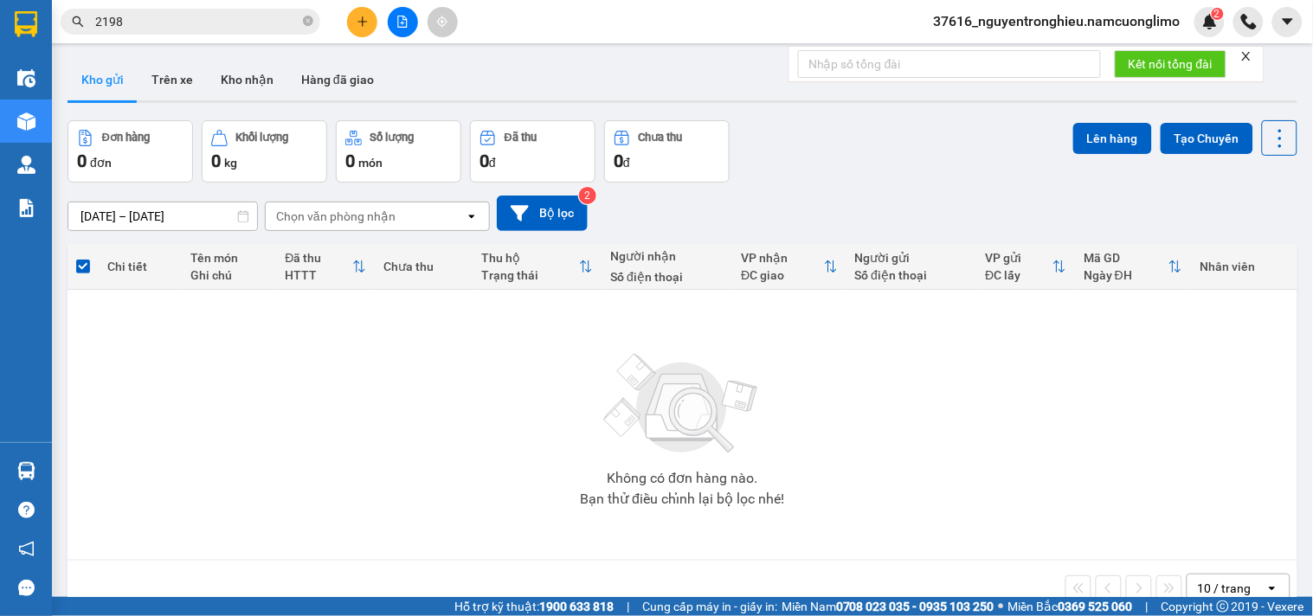
click at [849, 469] on section "Kết quả tìm kiếm ( 39 ) Bộ lọc Mã ĐH Trạng thái Món hàng Tổng cước Chưa cước Ng…" at bounding box center [656, 308] width 1313 height 616
drag, startPoint x: 230, startPoint y: 66, endPoint x: 239, endPoint y: 72, distance: 10.6
click at [235, 66] on button "Kho nhận" at bounding box center [247, 80] width 81 height 42
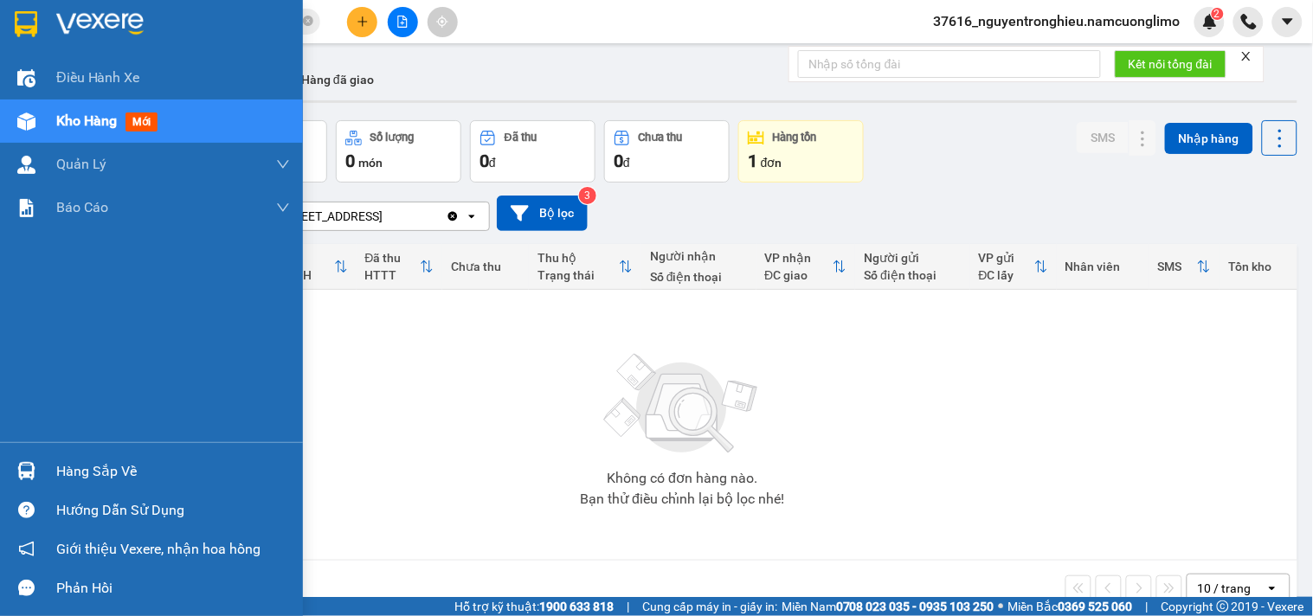
click at [40, 494] on div "Hướng dẫn sử dụng" at bounding box center [151, 510] width 303 height 39
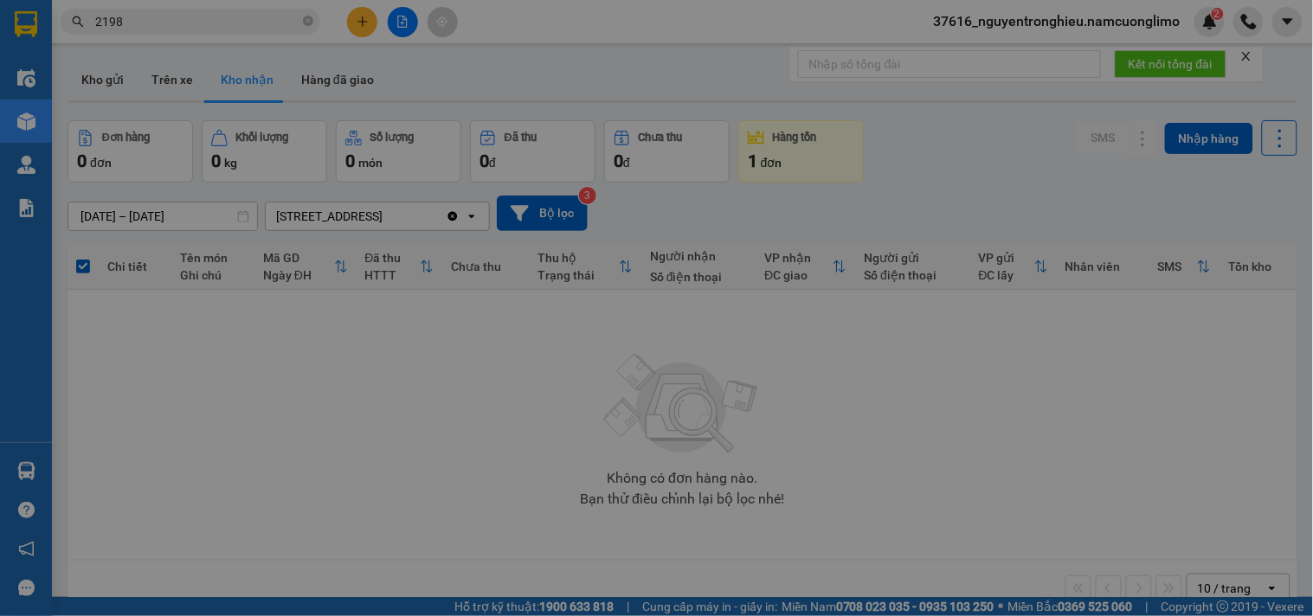
click at [39, 474] on div "Hướng dẫn sử dụng Giới thiệu phần mềm Tạo đơn Tìm kiếm đơn hàng Xem kho hàng Lê…" at bounding box center [656, 308] width 1313 height 616
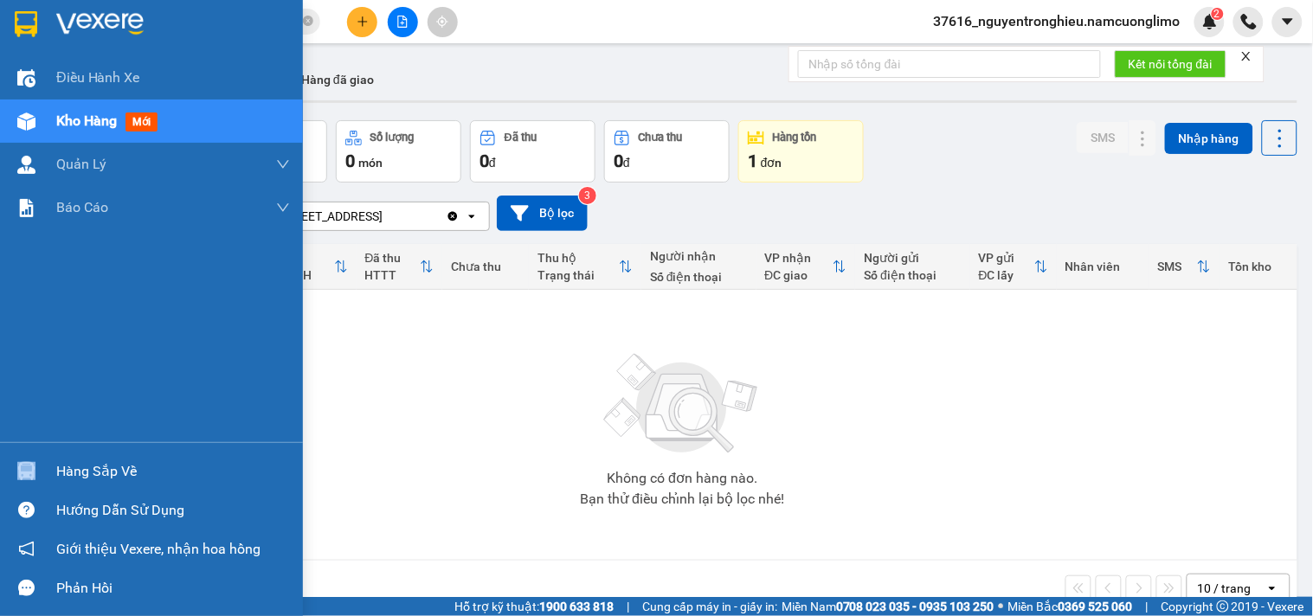
click at [39, 474] on div at bounding box center [26, 471] width 30 height 30
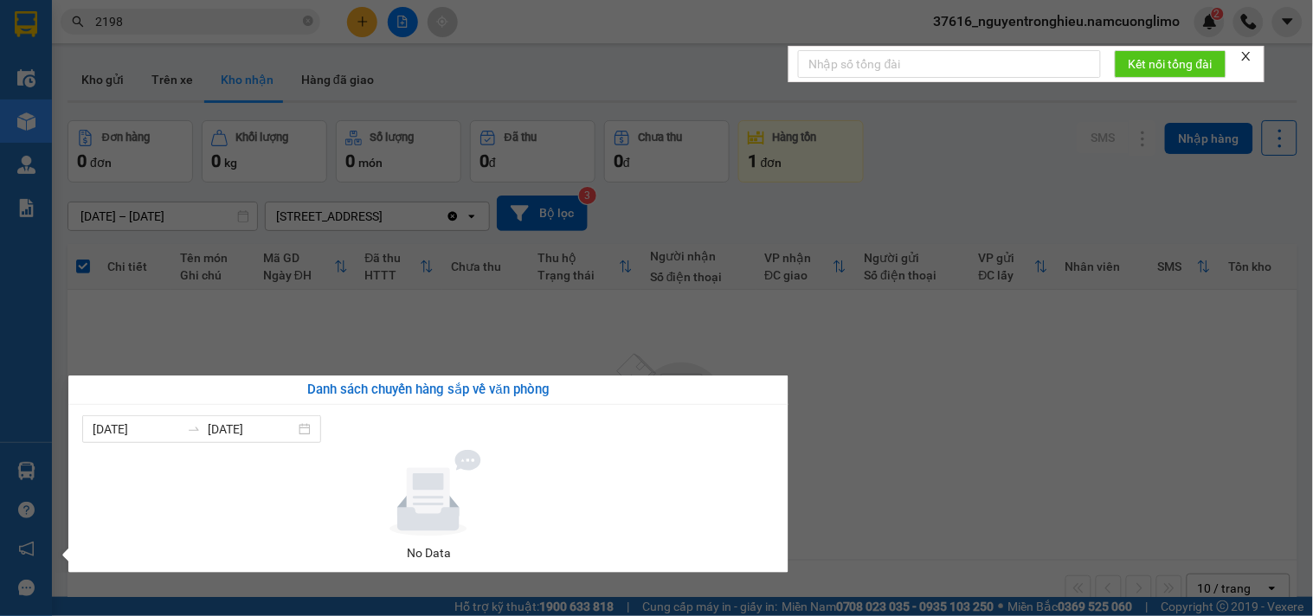
click at [1015, 355] on section "Kết quả tìm kiếm ( 39 ) Bộ lọc Mã ĐH Trạng thái Món hàng Tổng cước Chưa cước Ng…" at bounding box center [656, 308] width 1313 height 616
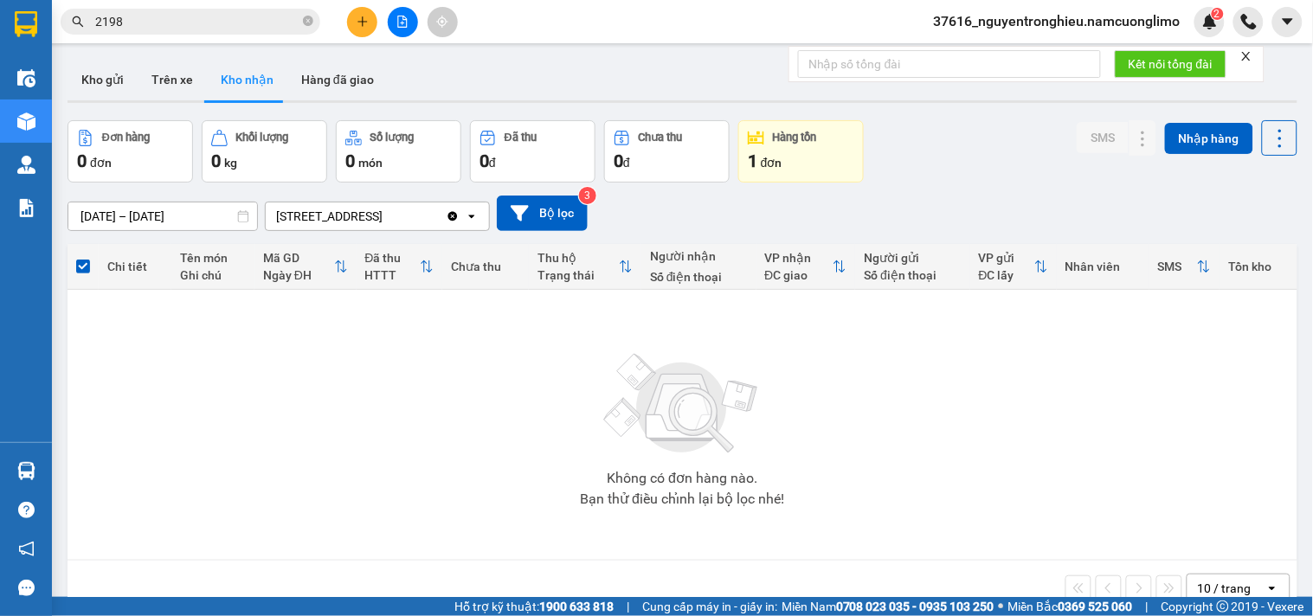
click at [1102, 22] on span "37616_nguyentronghieu.namcuonglimo" at bounding box center [1057, 21] width 274 height 22
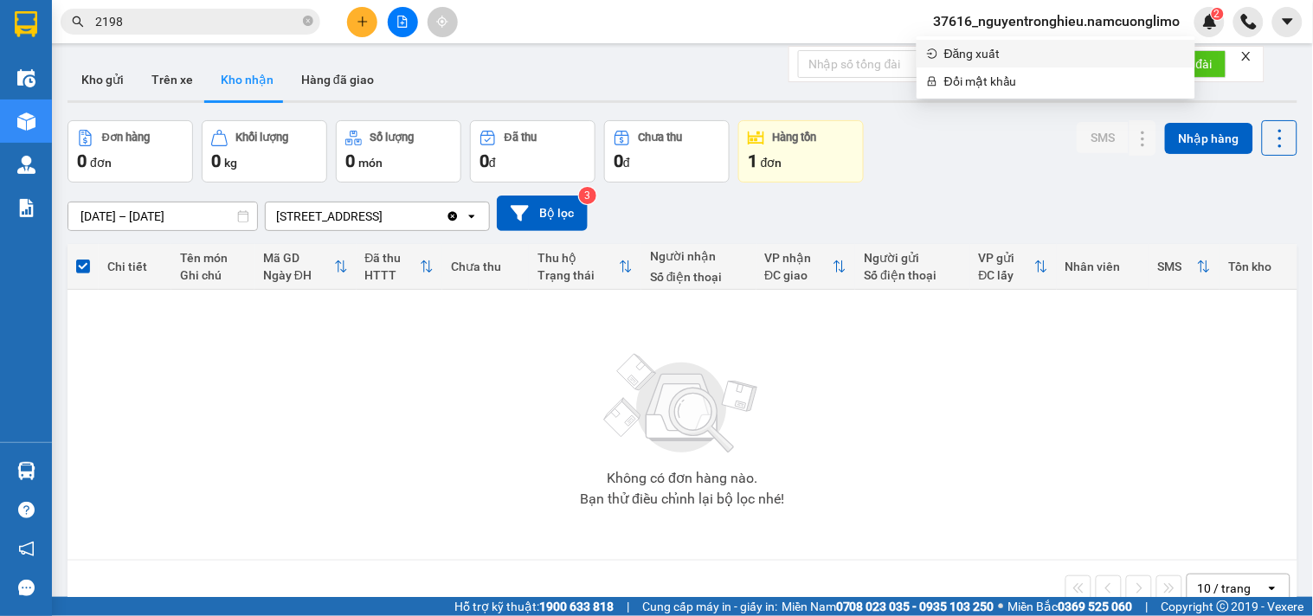
click at [984, 57] on span "Đăng xuất" at bounding box center [1064, 53] width 241 height 19
